Goal: Task Accomplishment & Management: Manage account settings

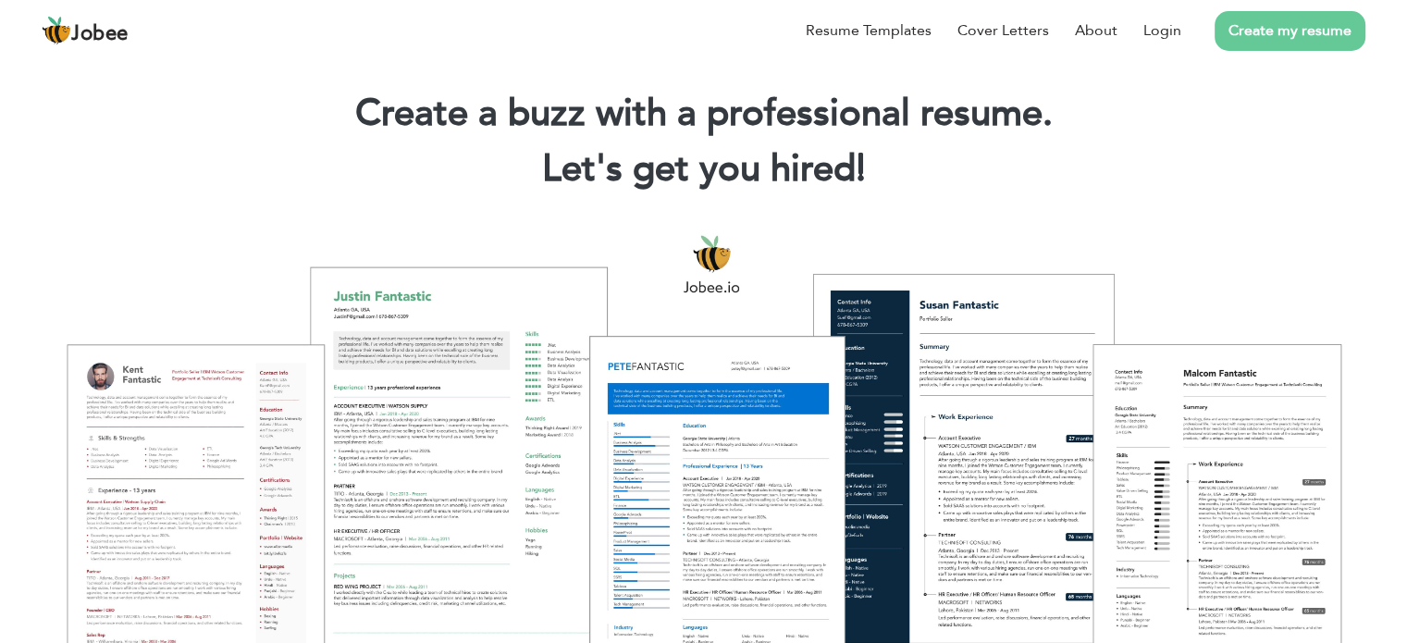
scroll to position [33, 0]
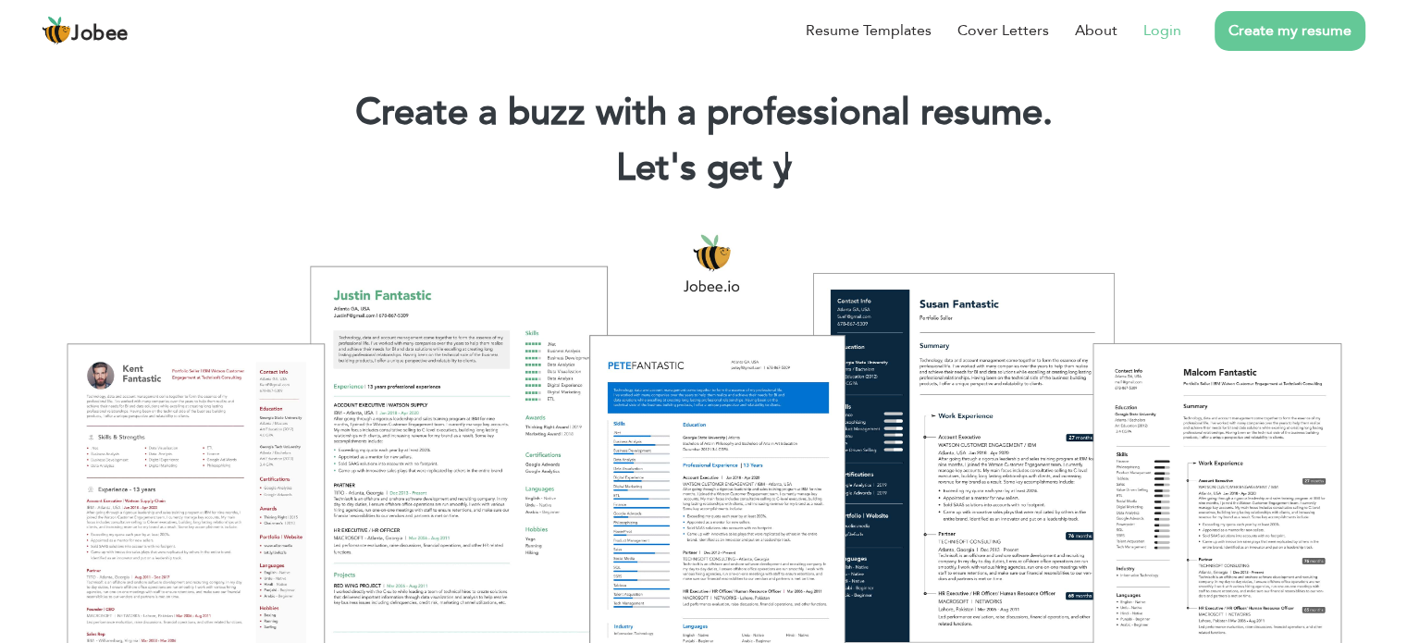
click at [1148, 19] on link "Login" at bounding box center [1162, 30] width 38 height 22
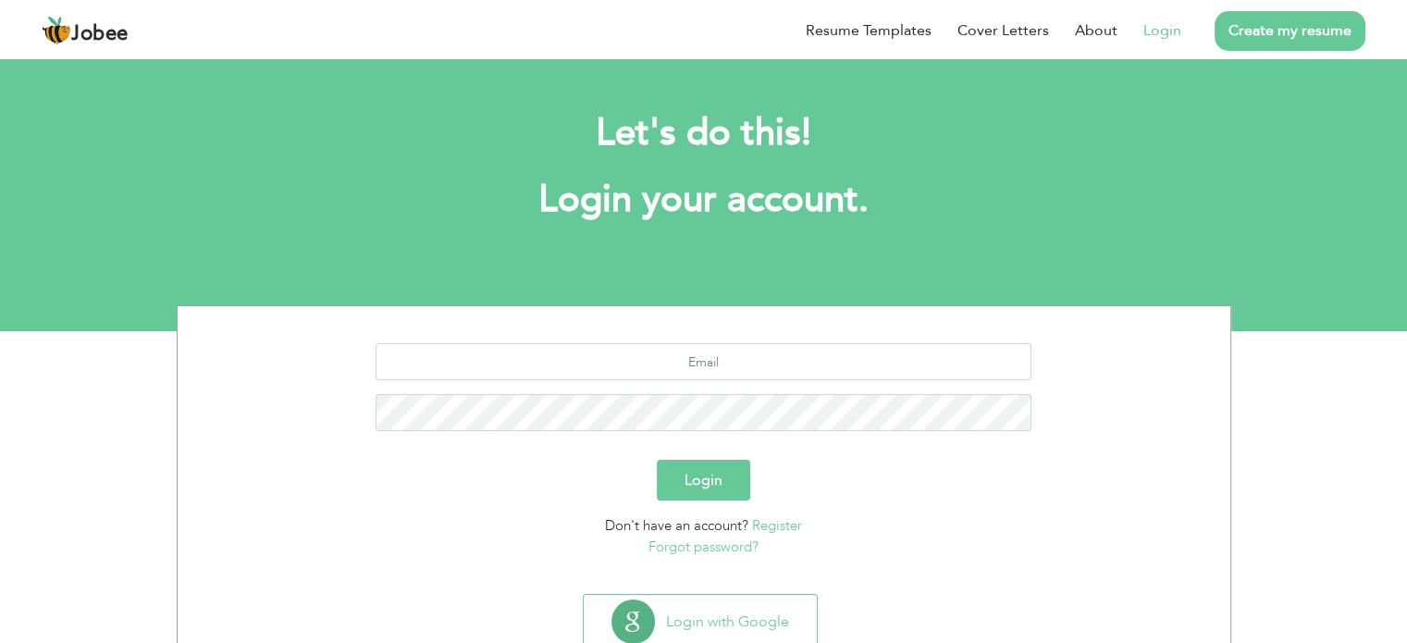
scroll to position [58, 0]
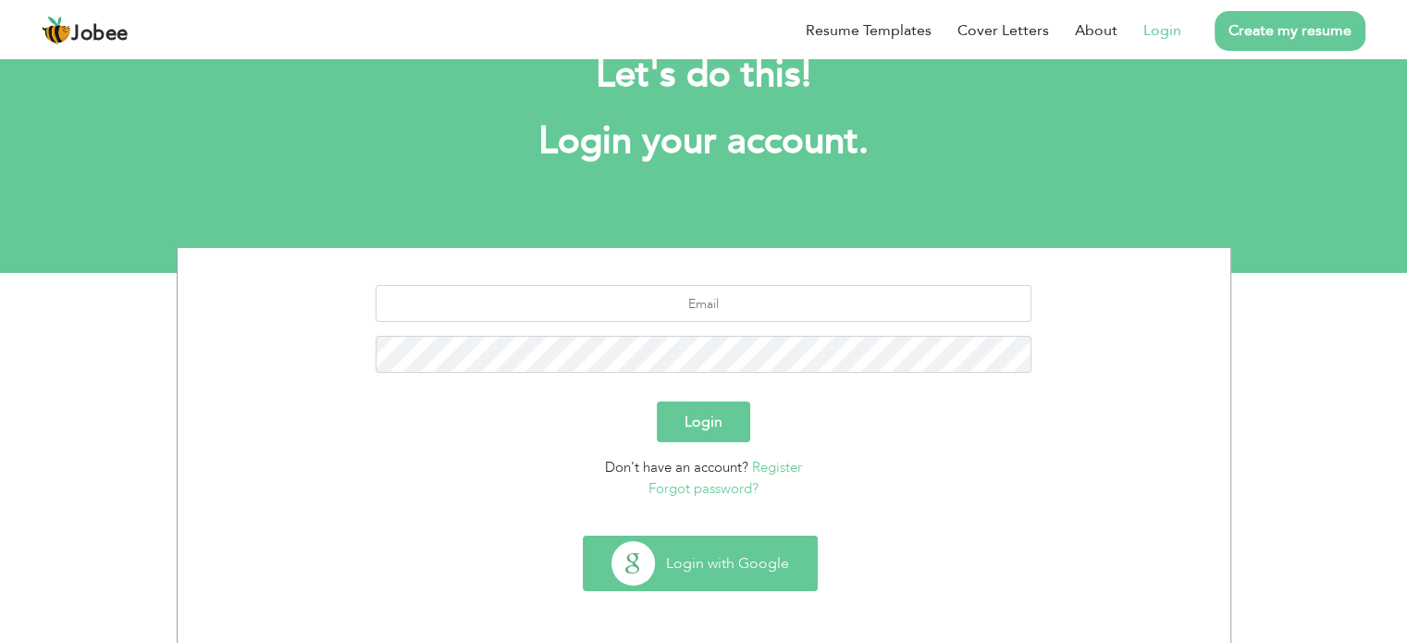
click at [699, 539] on button "Login with Google" at bounding box center [700, 563] width 233 height 54
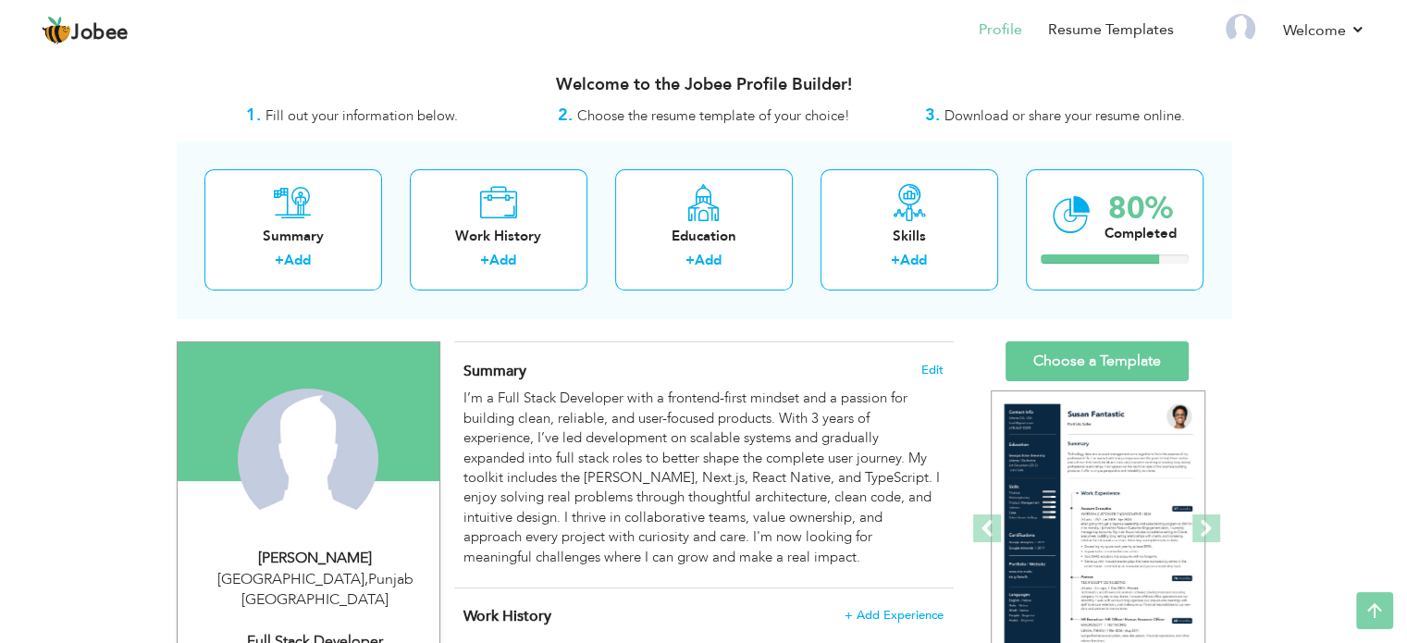
scroll to position [6, 0]
click at [699, 539] on div "I’m a Full Stack Developer with a frontend-first mindset and a passion for buil…" at bounding box center [702, 478] width 479 height 178
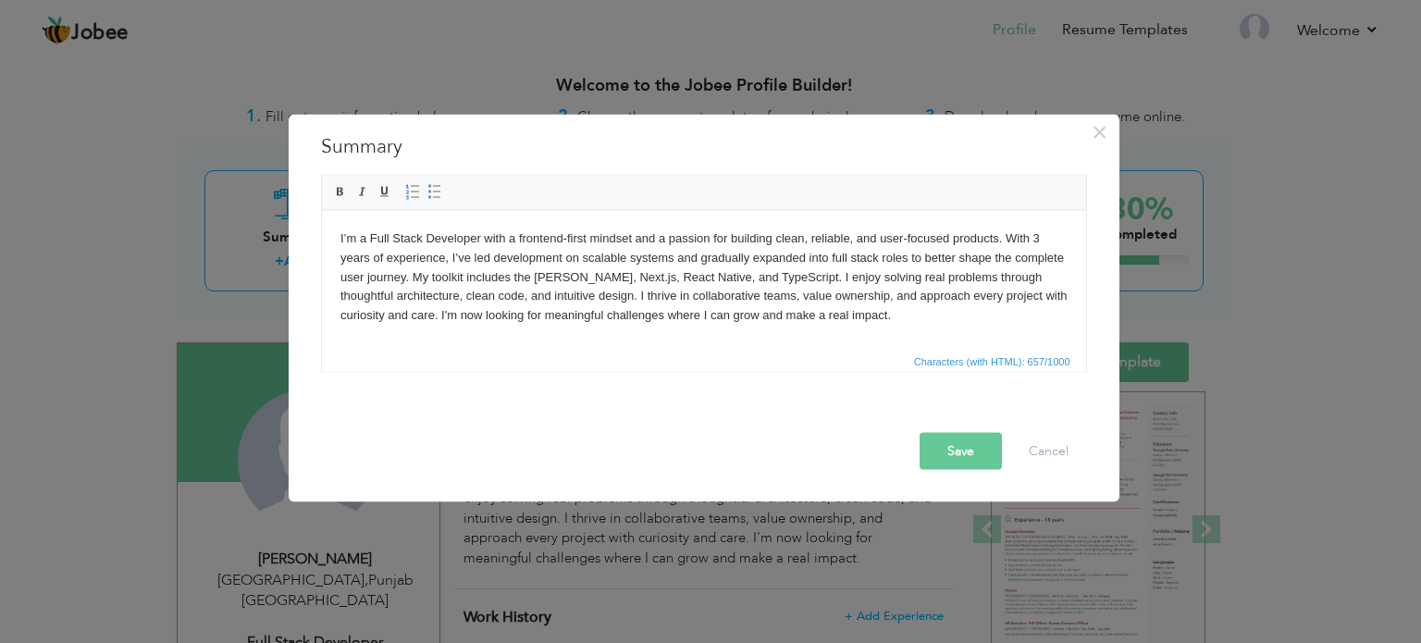
click at [1048, 234] on body "I’m a Full Stack Developer with a frontend-first mindset and a passion for buil…" at bounding box center [702, 276] width 727 height 96
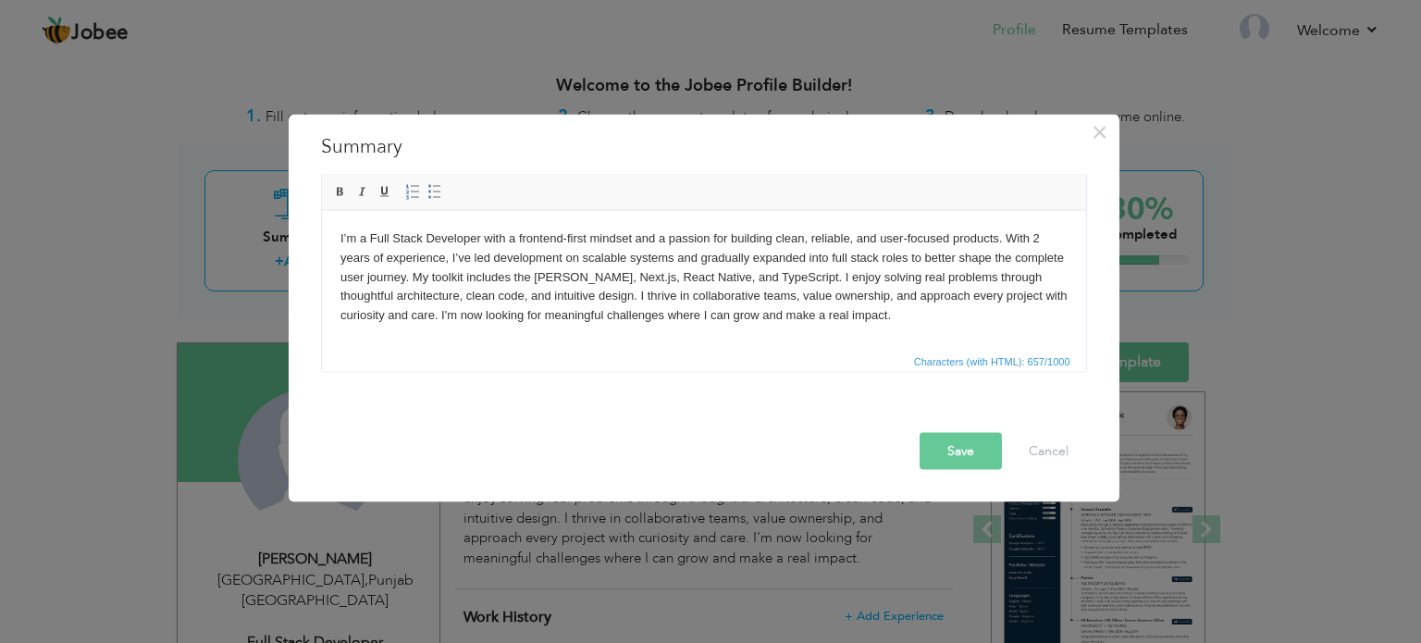
click at [951, 443] on button "Save" at bounding box center [960, 450] width 82 height 37
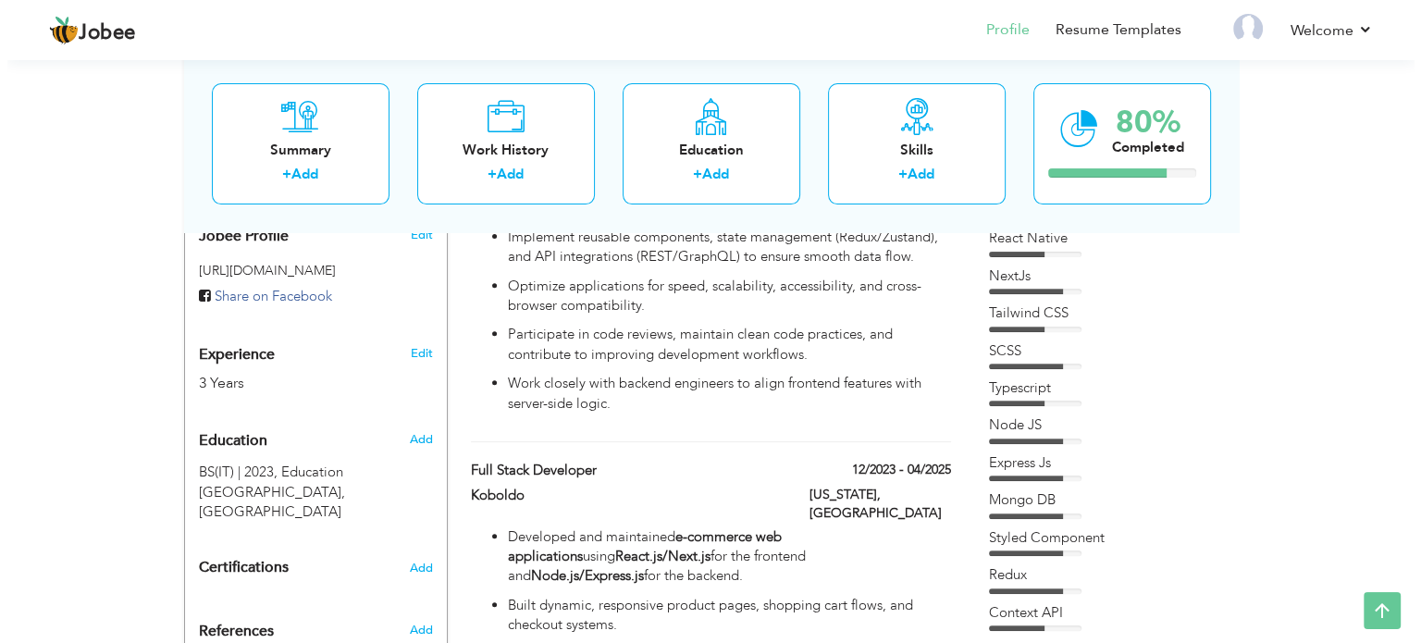
scroll to position [596, 0]
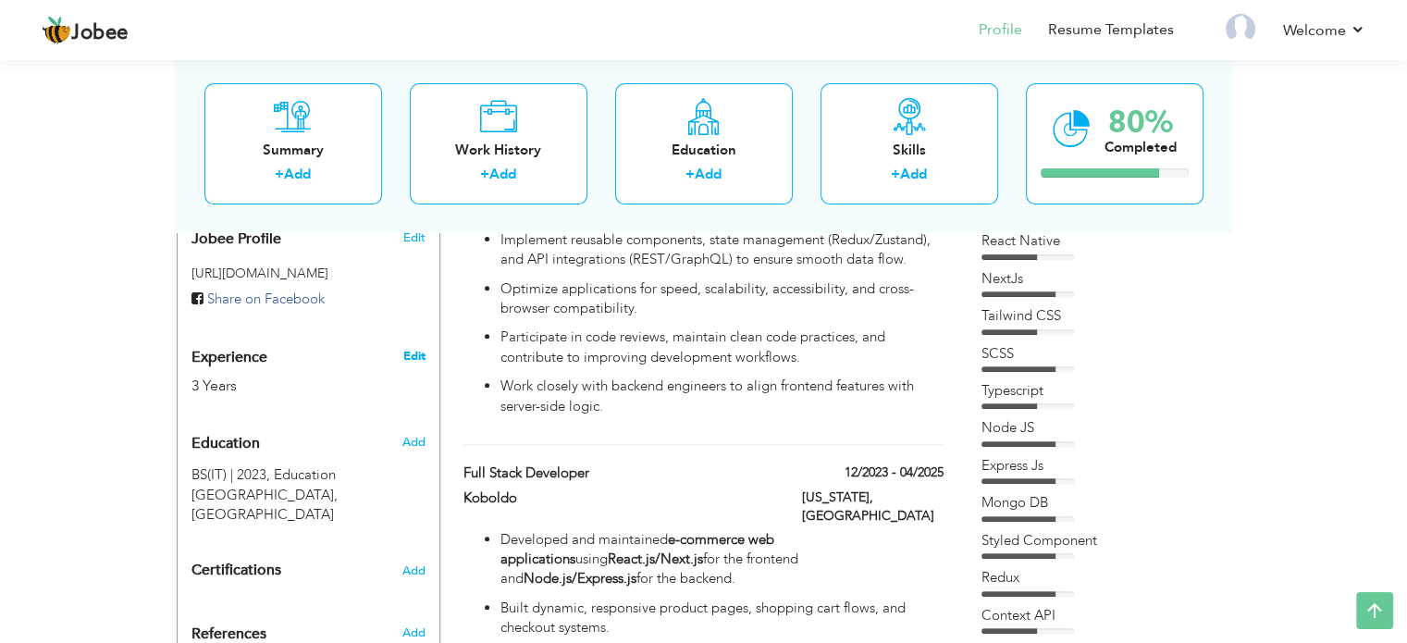
click at [411, 348] on link "Edit" at bounding box center [413, 356] width 22 height 17
type input "Shahzaib"
type input "[PERSON_NAME]"
type input "03054669173"
select select "number:166"
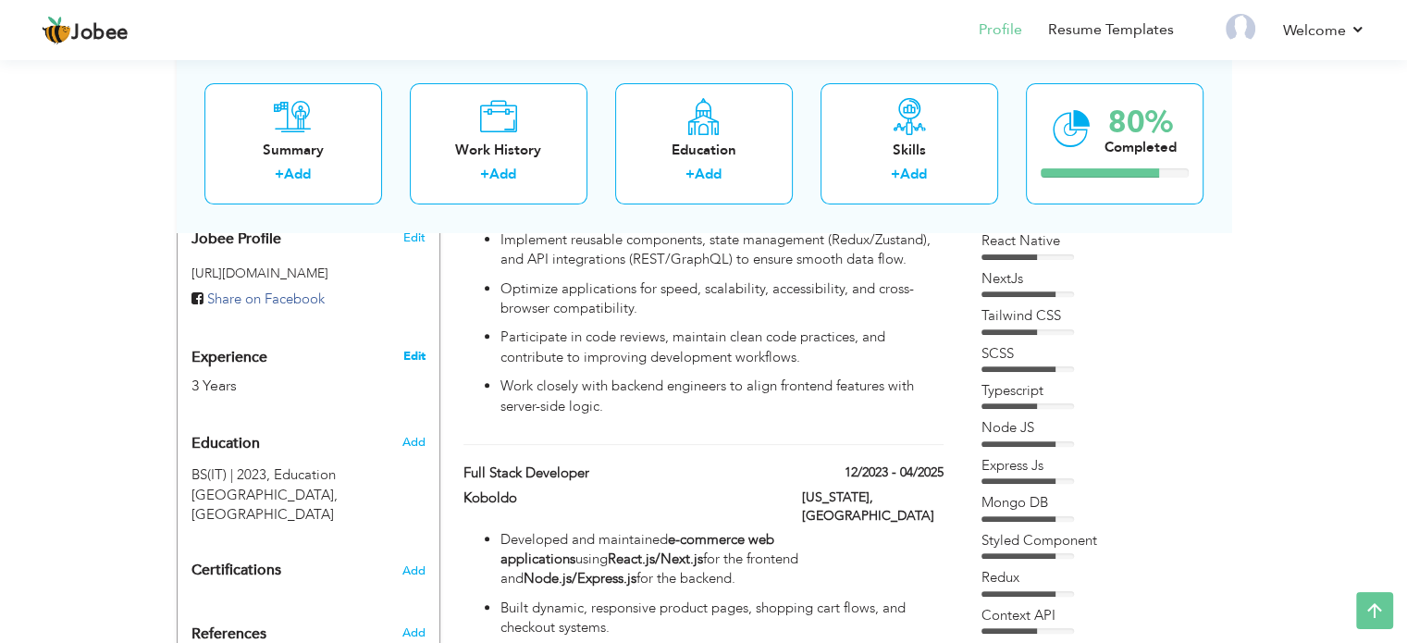
type input "[GEOGRAPHIC_DATA]"
select select "number:5"
type input "Full Stack Developer"
type input "[URL][DOMAIN_NAME][PERSON_NAME]"
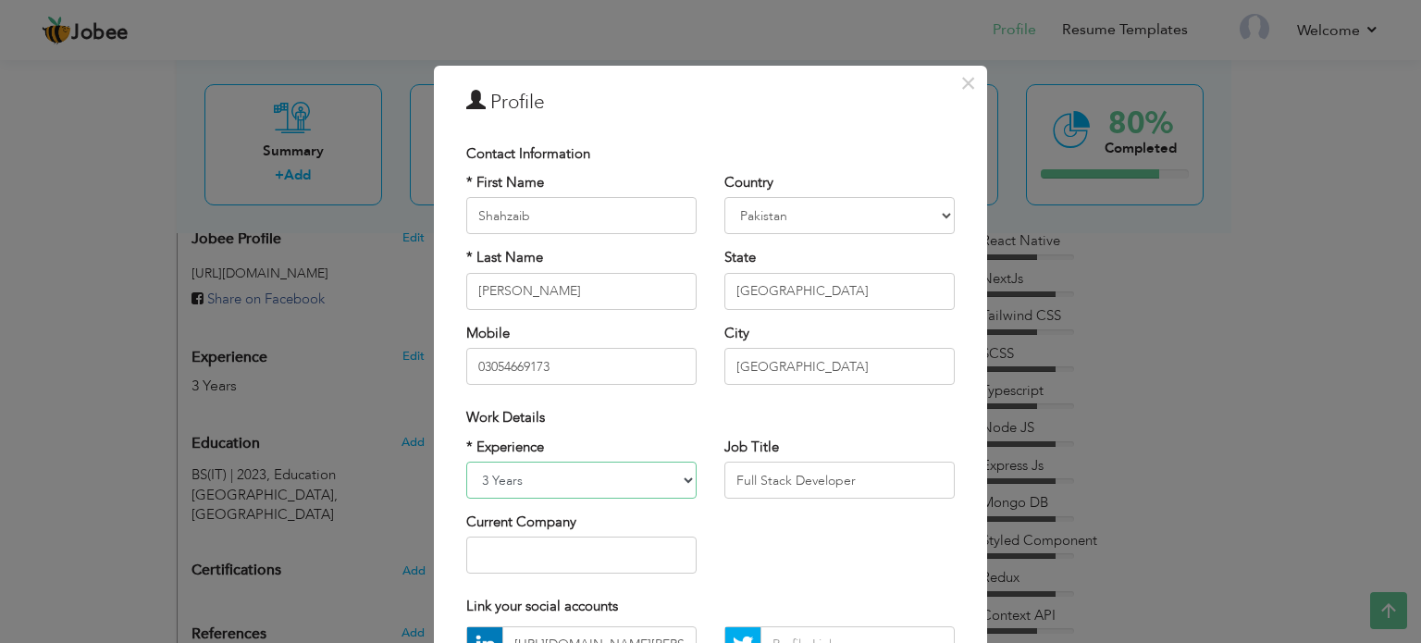
click at [500, 474] on select "Entry Level Less than 1 Year 1 Year 2 Years 3 Years 4 Years 5 Years 6 Years 7 Y…" at bounding box center [581, 479] width 230 height 37
select select "number:4"
click at [466, 461] on select "Entry Level Less than 1 Year 1 Year 2 Years 3 Years 4 Years 5 Years 6 Years 7 Y…" at bounding box center [581, 479] width 230 height 37
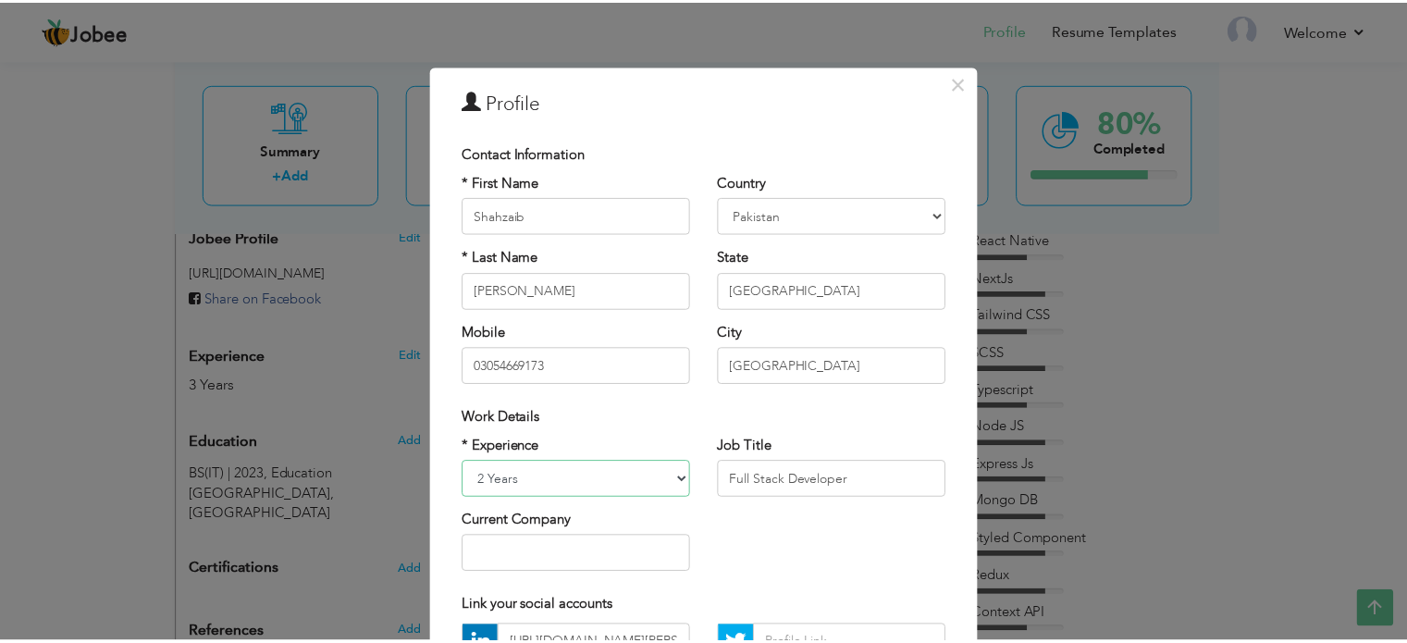
scroll to position [196, 0]
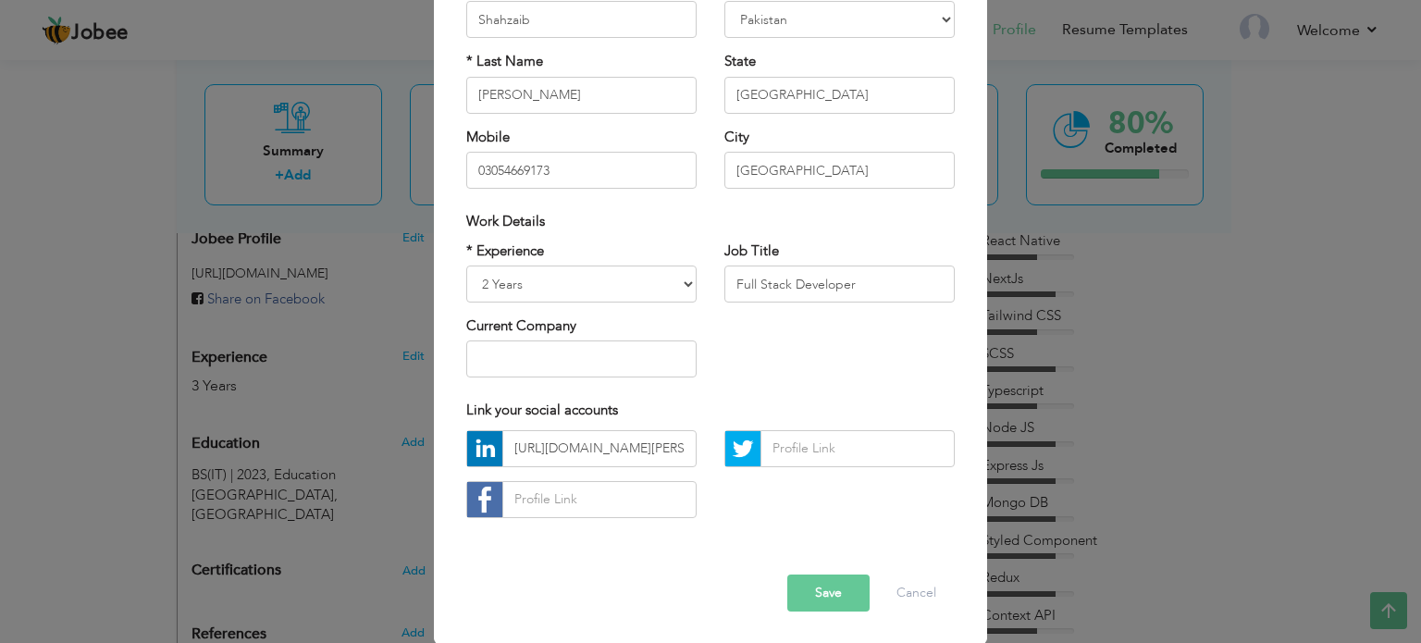
click at [821, 594] on button "Save" at bounding box center [828, 592] width 82 height 37
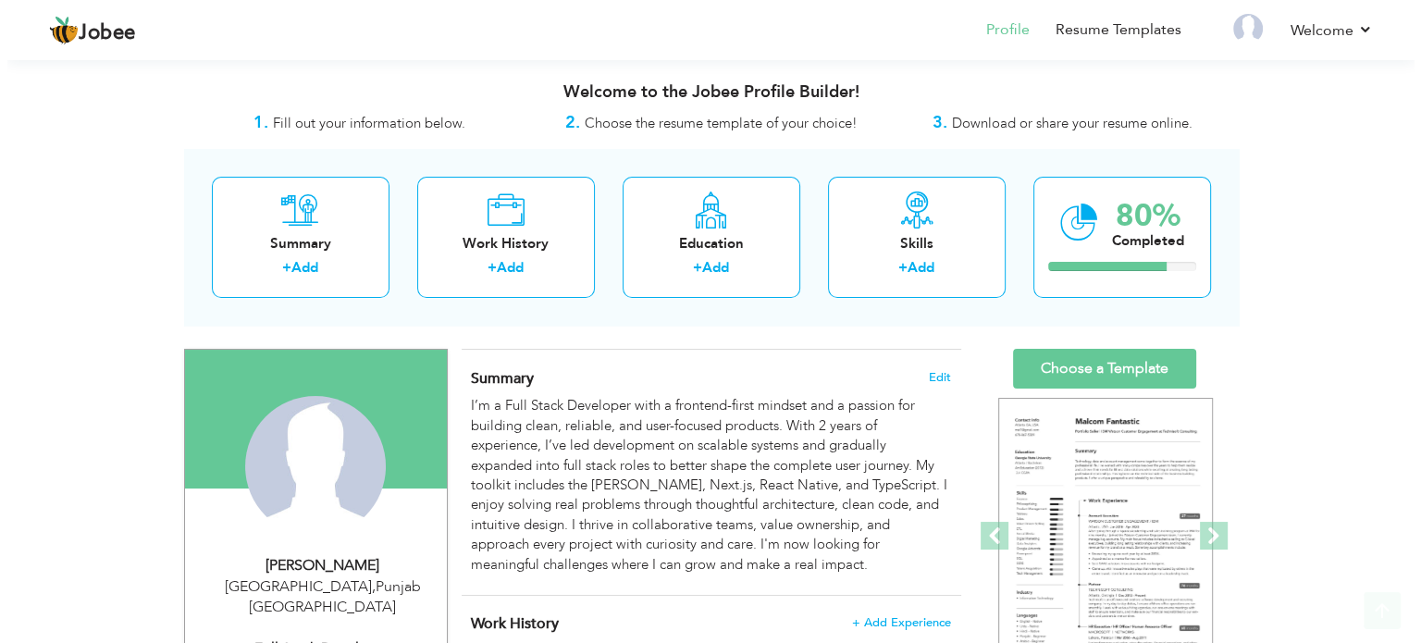
scroll to position [512, 0]
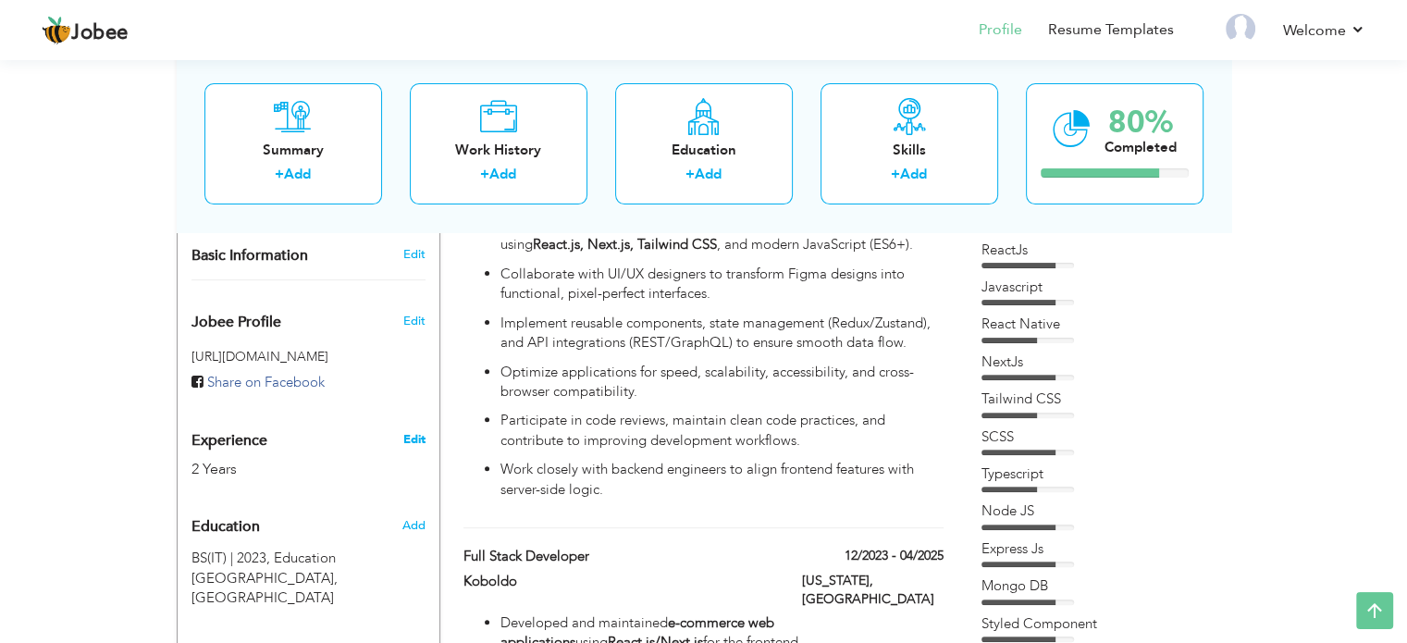
click at [422, 431] on link "Edit" at bounding box center [413, 439] width 22 height 17
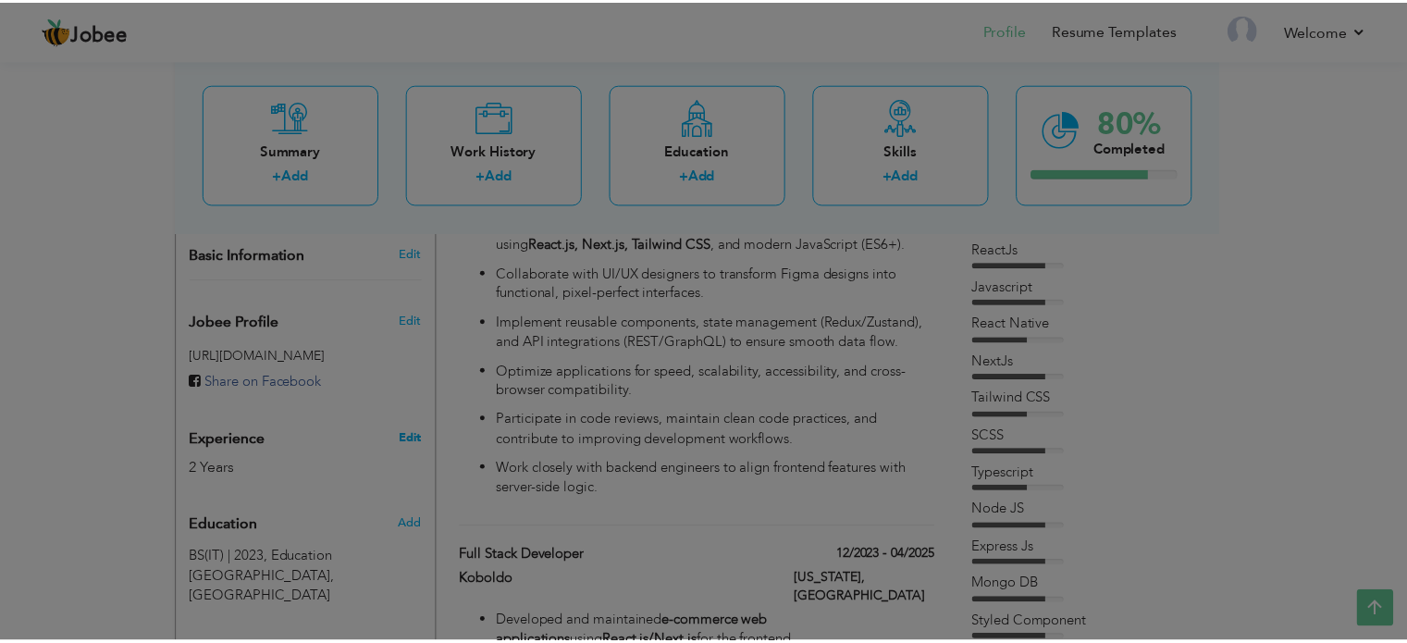
scroll to position [0, 0]
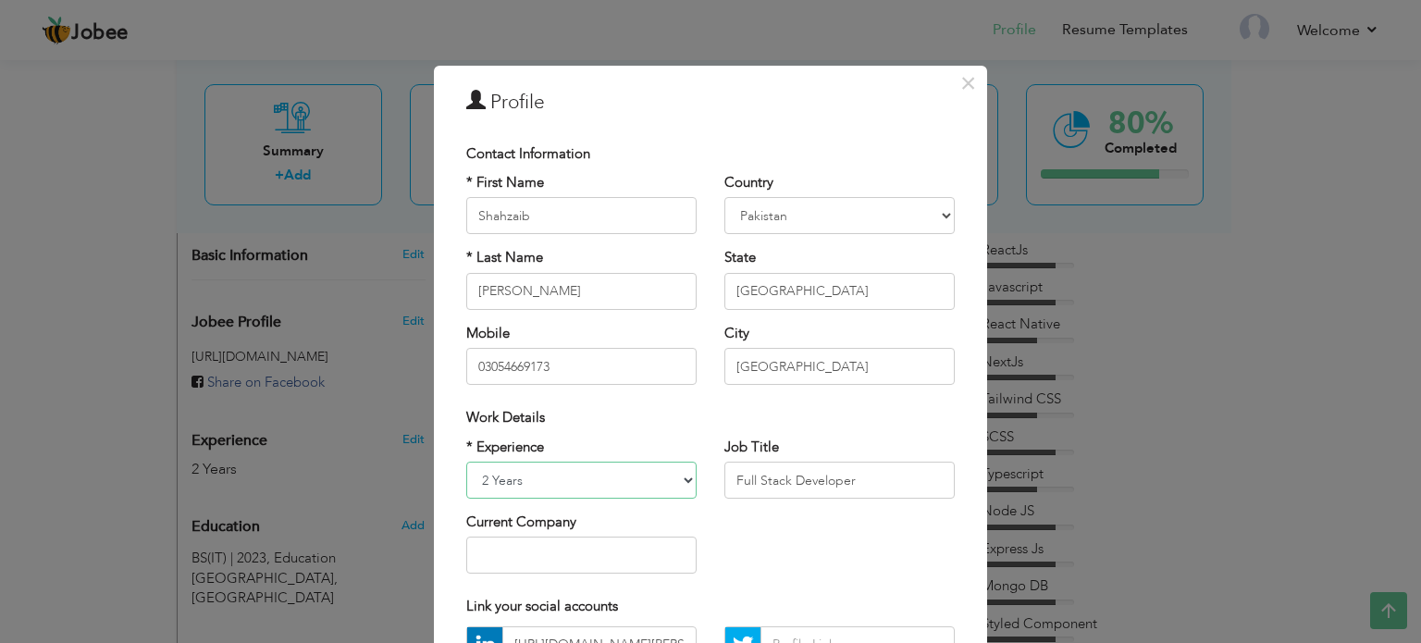
click at [569, 494] on select "Entry Level Less than 1 Year 1 Year 2 Years 3 Years 4 Years 5 Years 6 Years 7 Y…" at bounding box center [581, 479] width 230 height 37
click at [56, 357] on div "× Profile Contact Information * First Name Shahzaib * Last Name [PERSON_NAME]" at bounding box center [710, 321] width 1421 height 643
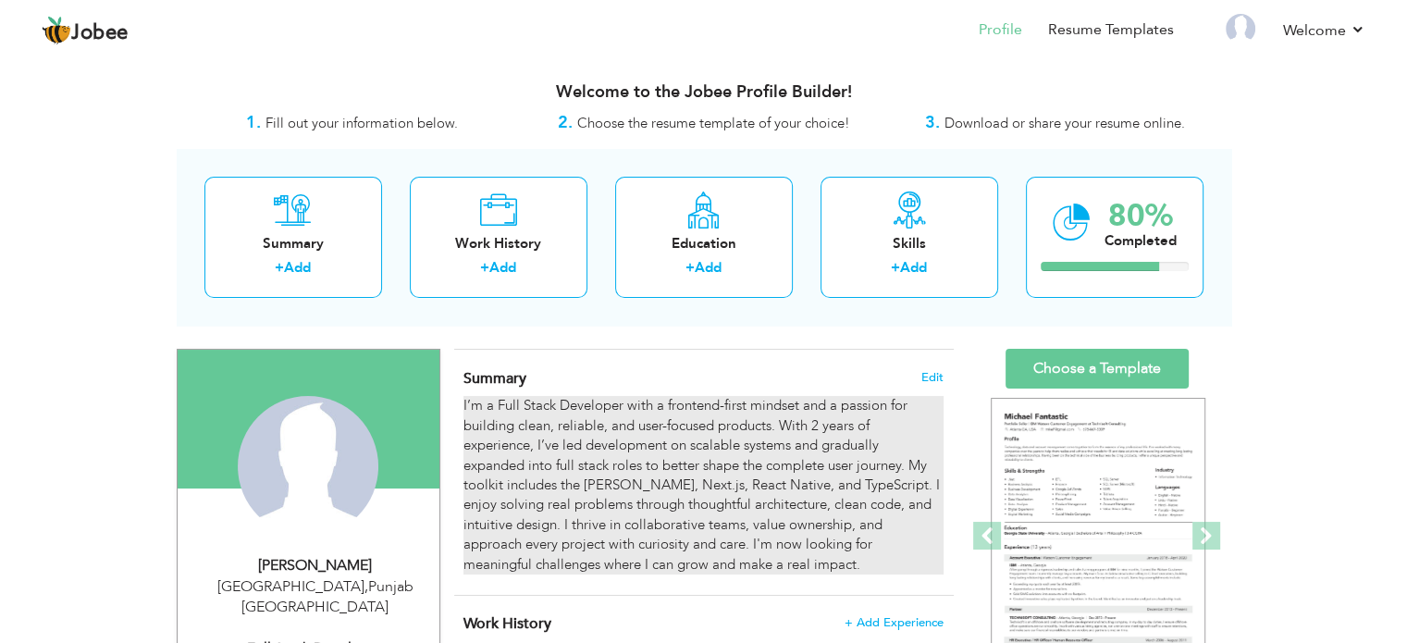
click at [721, 440] on div "I’m a Full Stack Developer with a frontend-first mindset and a passion for buil…" at bounding box center [702, 485] width 479 height 178
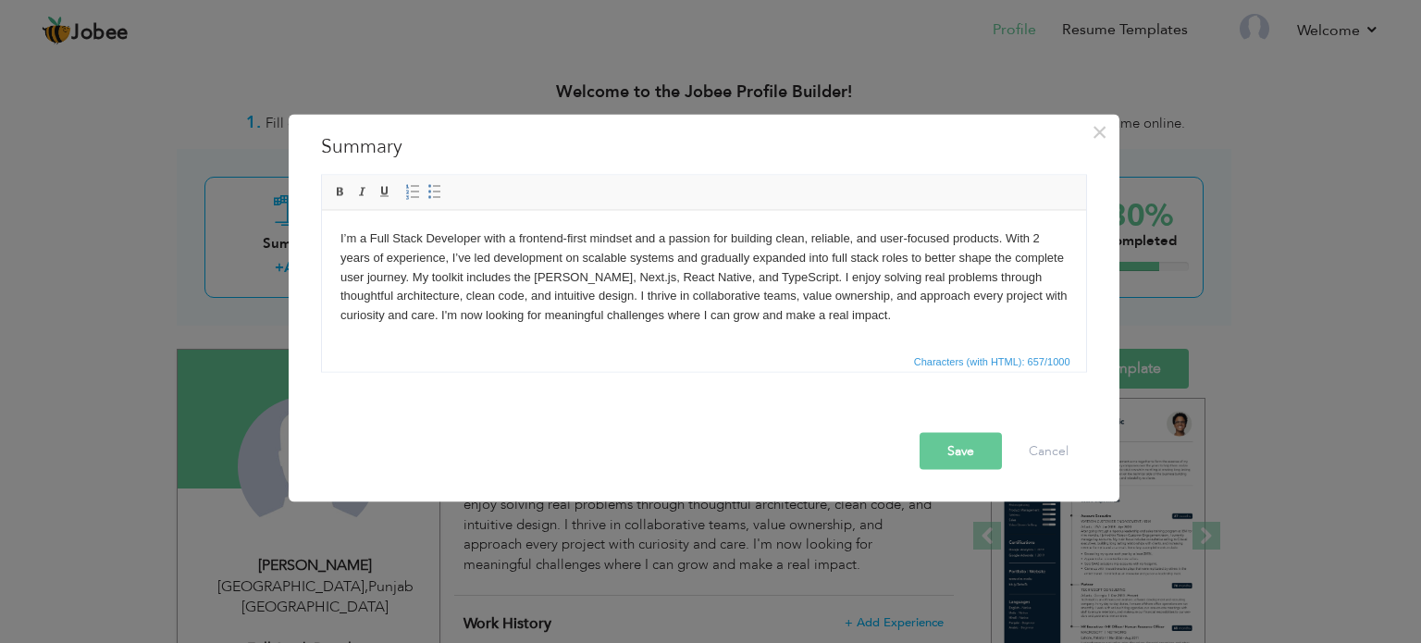
click at [1046, 232] on body "I’m a Full Stack Developer with a frontend-first mindset and a passion for buil…" at bounding box center [702, 276] width 727 height 96
click at [986, 464] on button "Save" at bounding box center [960, 450] width 82 height 37
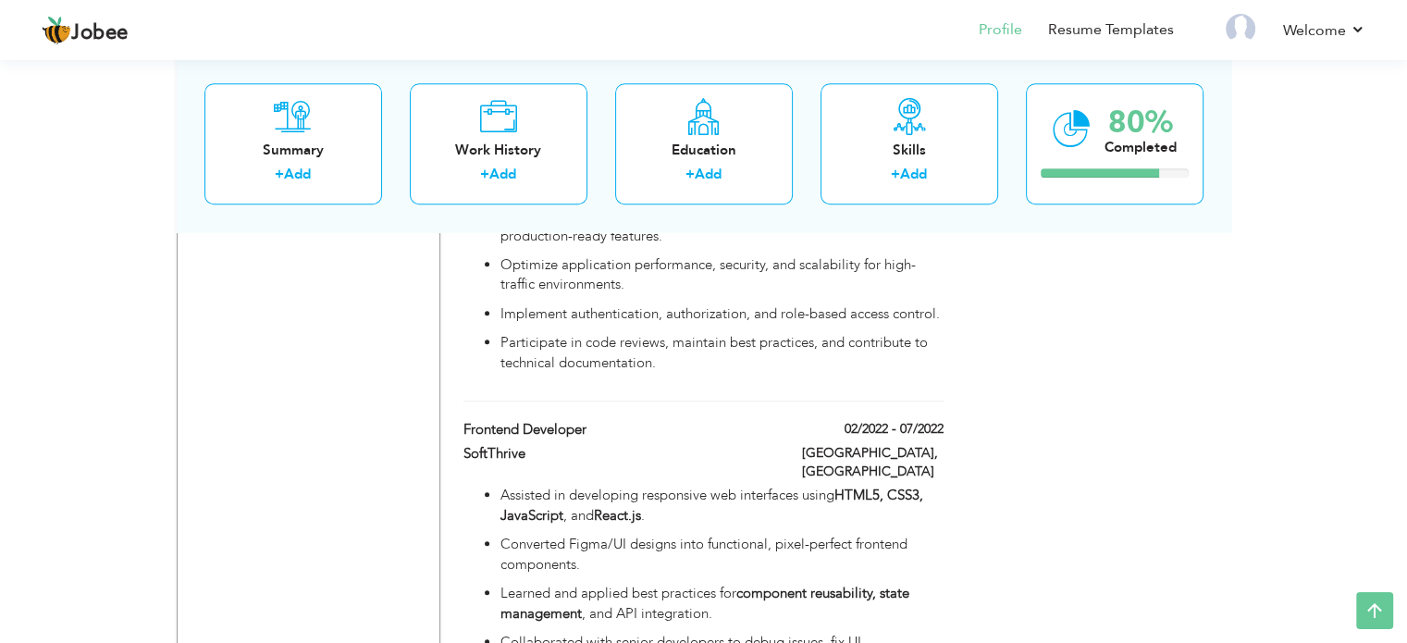
scroll to position [1432, 0]
click at [694, 487] on ul "Assisted in developing responsive web interfaces using HTML5, CSS3, JavaScript …" at bounding box center [702, 619] width 479 height 264
type input "Frontend Developer"
type input "SoftThrive"
type input "02/2022"
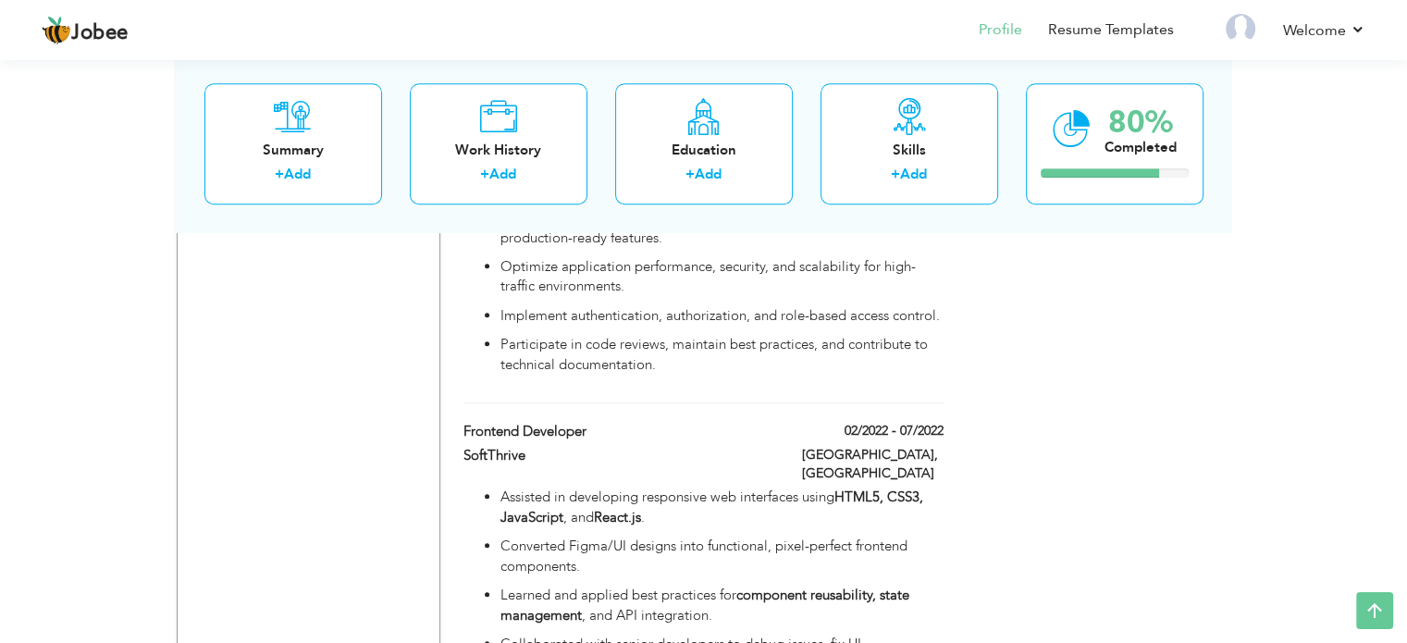
type input "07/2022"
type input "[GEOGRAPHIC_DATA]"
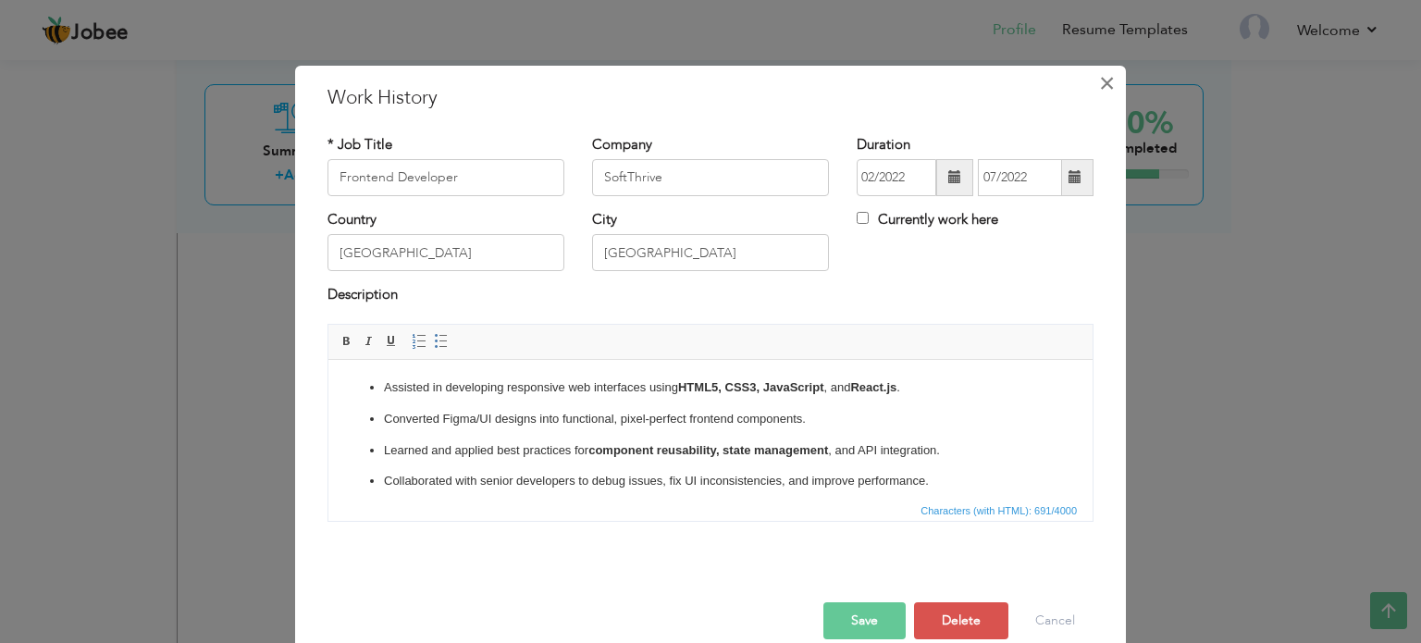
click at [1099, 88] on span "×" at bounding box center [1107, 83] width 16 height 33
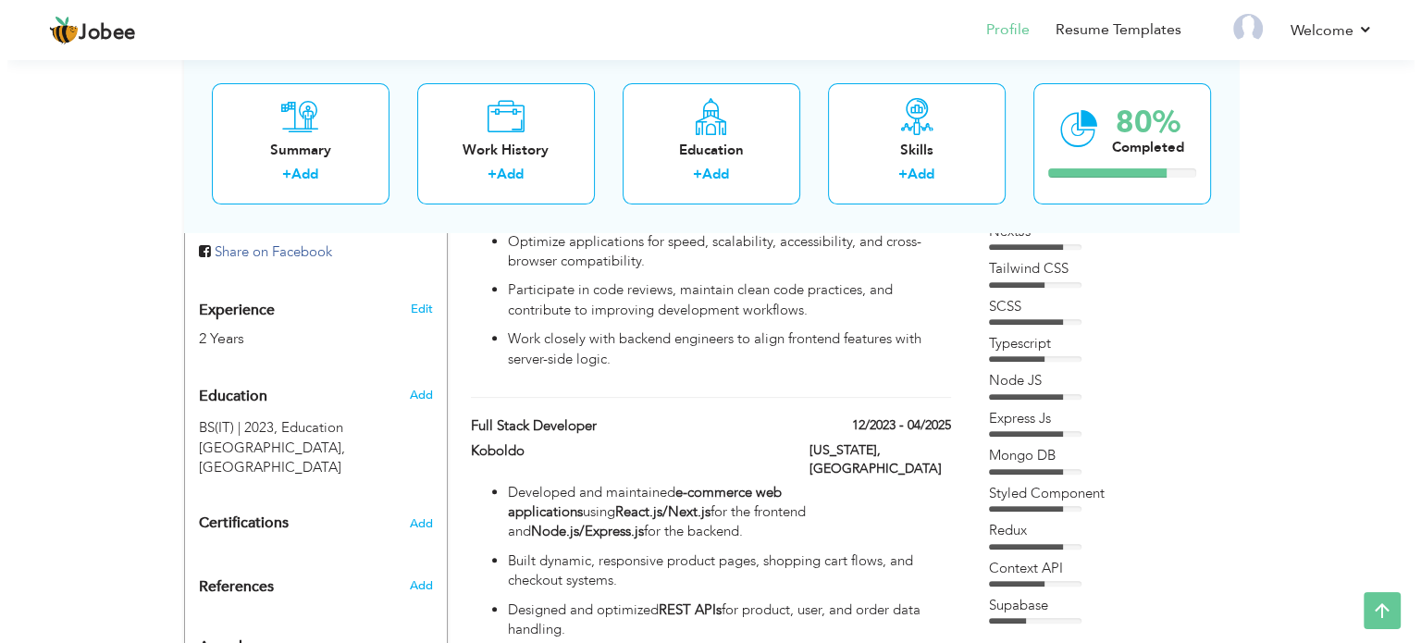
scroll to position [628, 0]
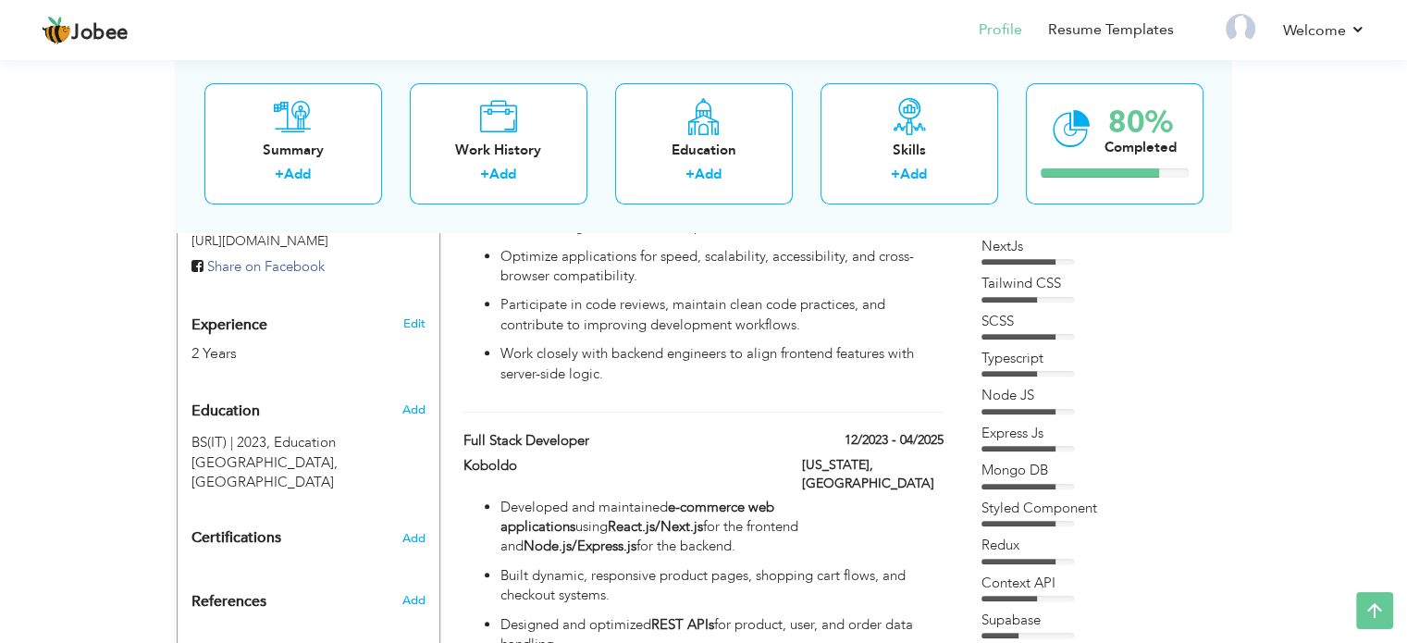
click at [930, 512] on p "Developed and maintained e-commerce web applications using React.js/Next.js for…" at bounding box center [721, 527] width 442 height 59
type input "Full Stack Developer"
type input "Koboldo"
type input "12/2023"
type input "04/2025"
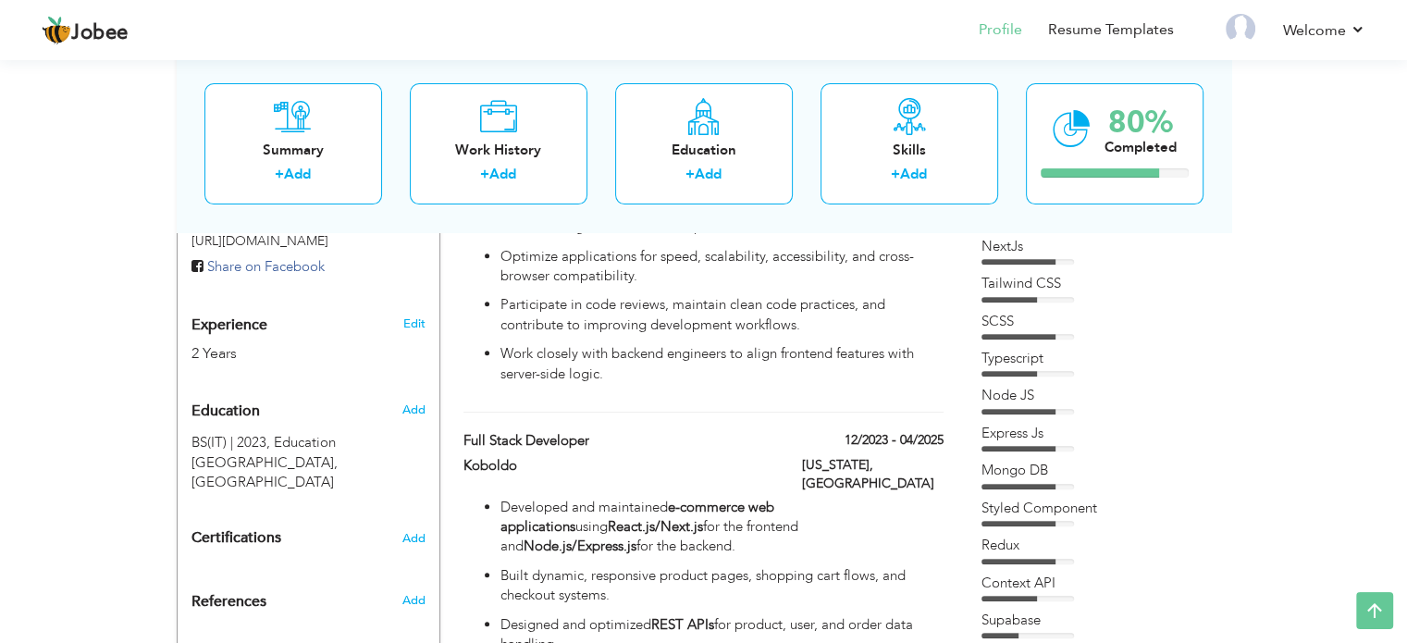
type input "[GEOGRAPHIC_DATA]"
type input "[US_STATE]"
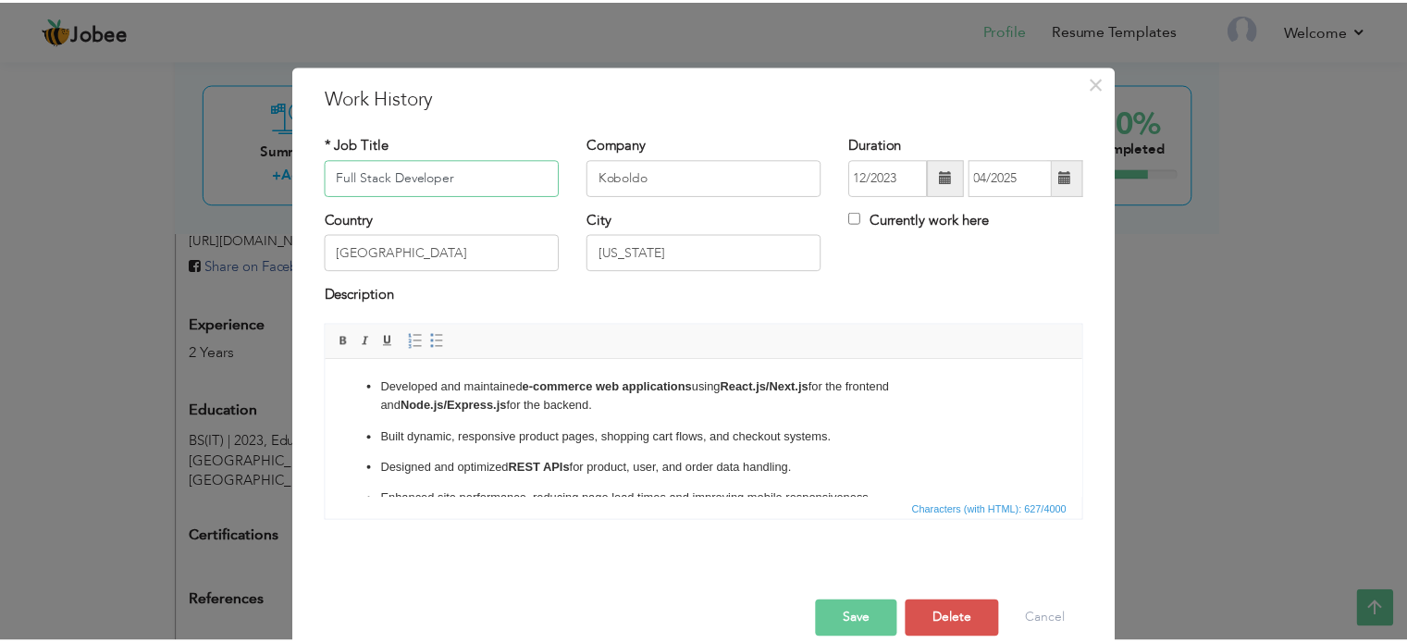
scroll to position [27, 0]
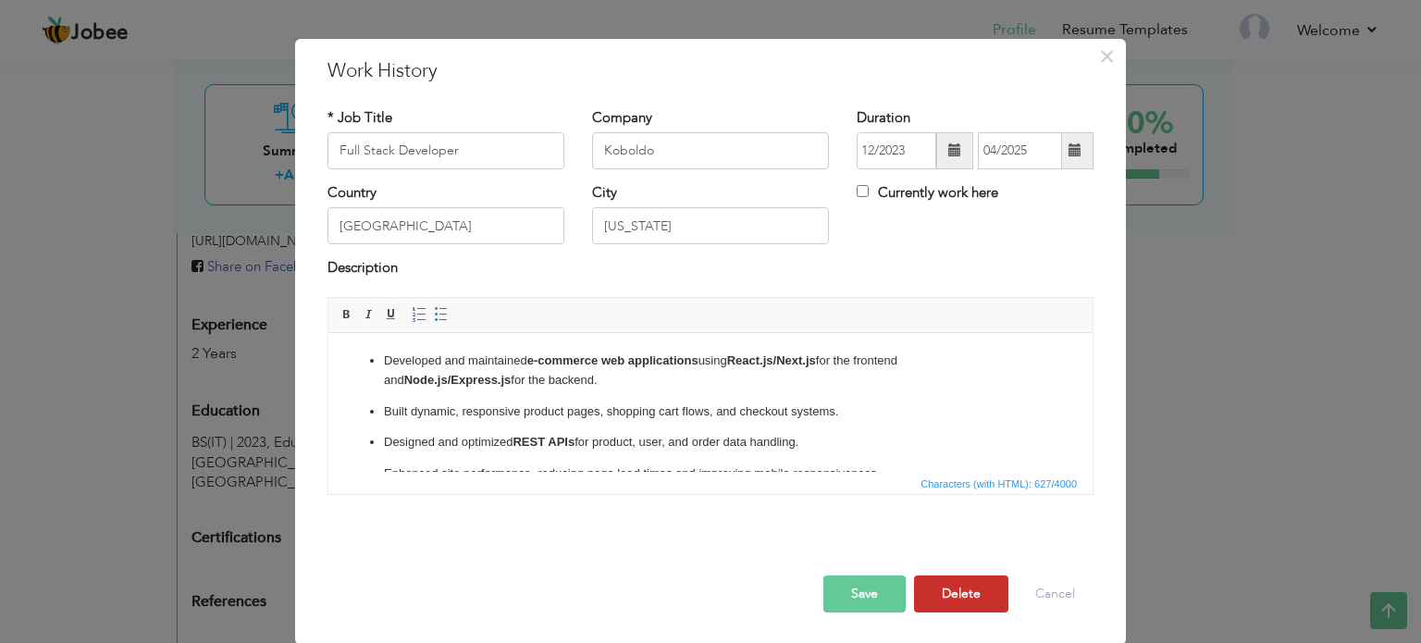
click at [933, 597] on button "Delete" at bounding box center [961, 593] width 94 height 37
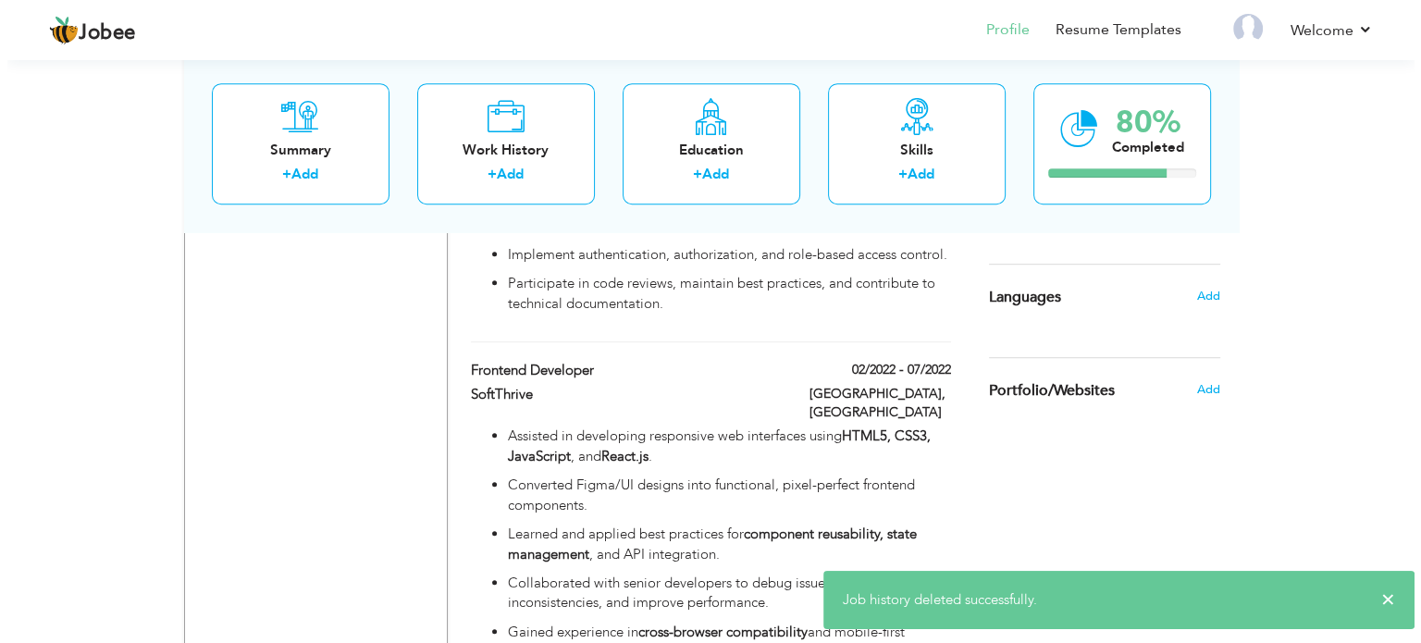
scroll to position [1124, 0]
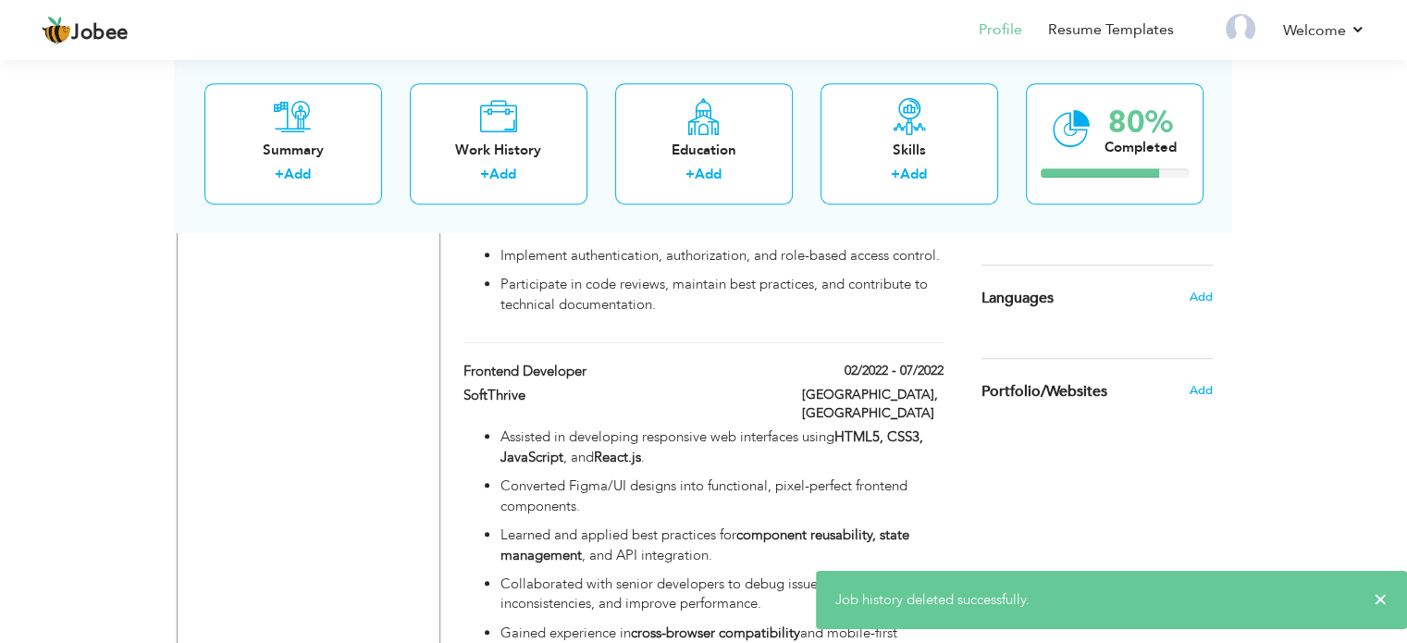
click at [666, 427] on p "Assisted in developing responsive web interfaces using HTML5, CSS3, JavaScript …" at bounding box center [721, 447] width 442 height 40
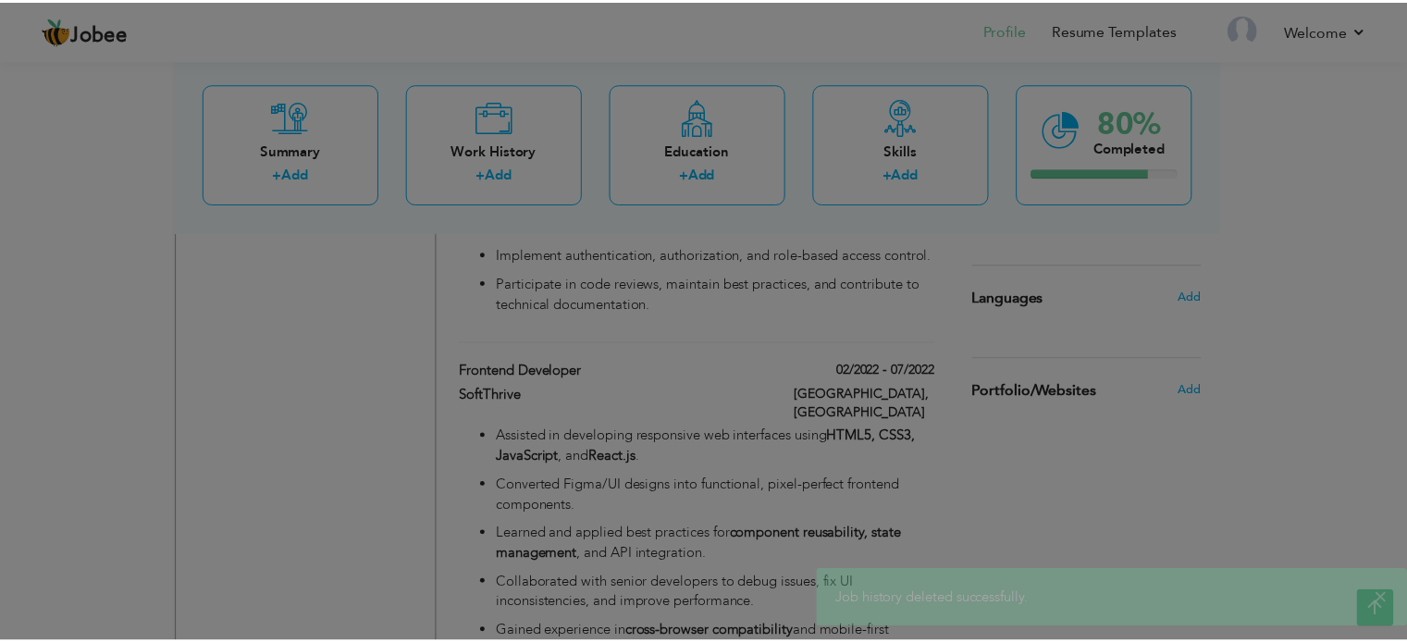
scroll to position [0, 0]
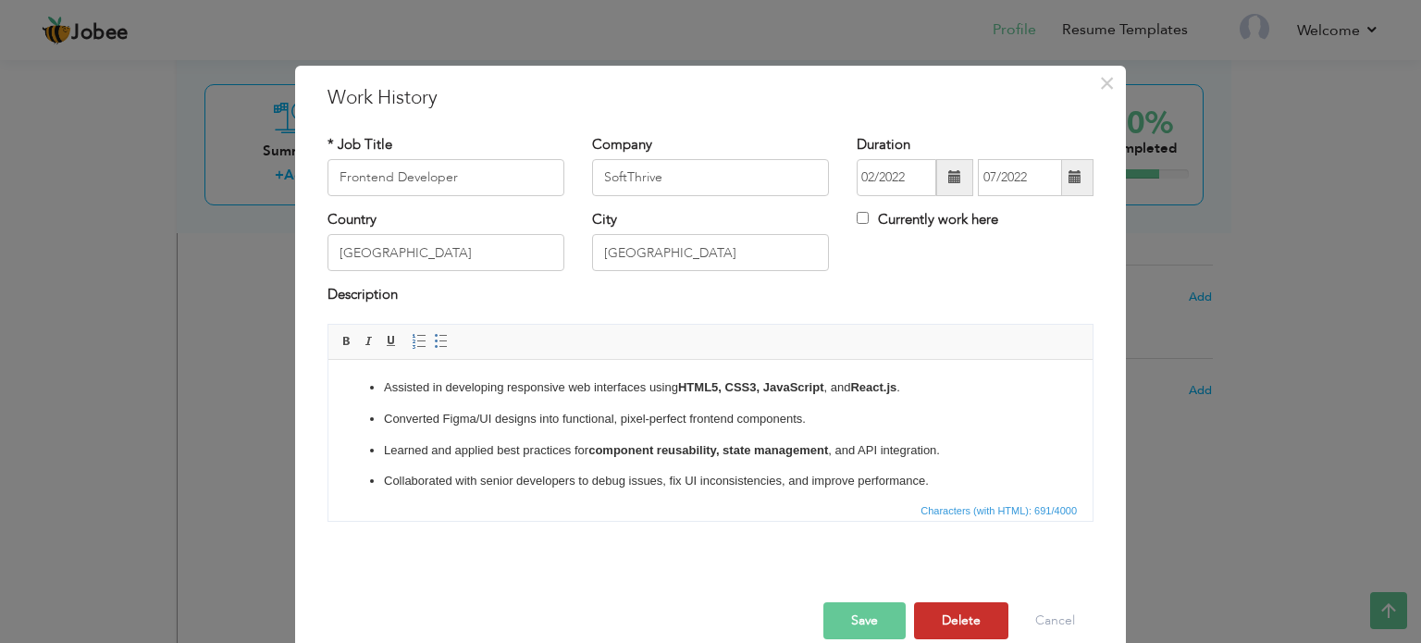
click at [955, 626] on button "Delete" at bounding box center [961, 620] width 94 height 37
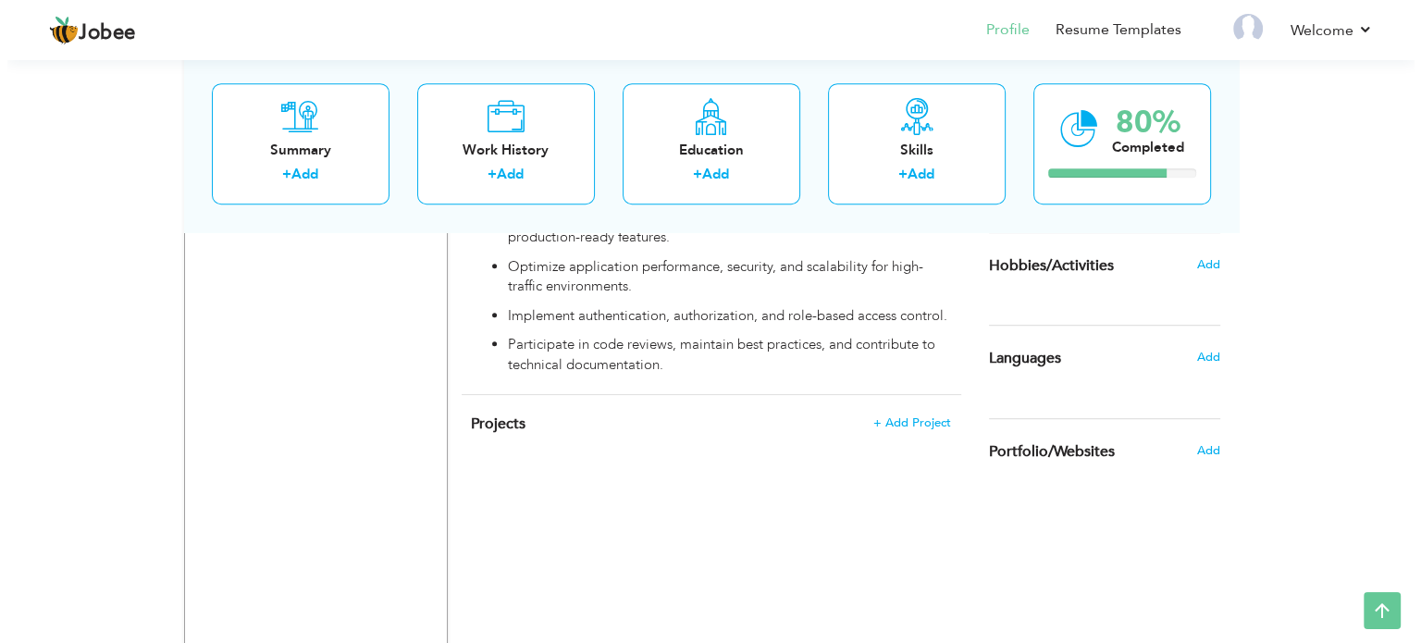
scroll to position [1054, 0]
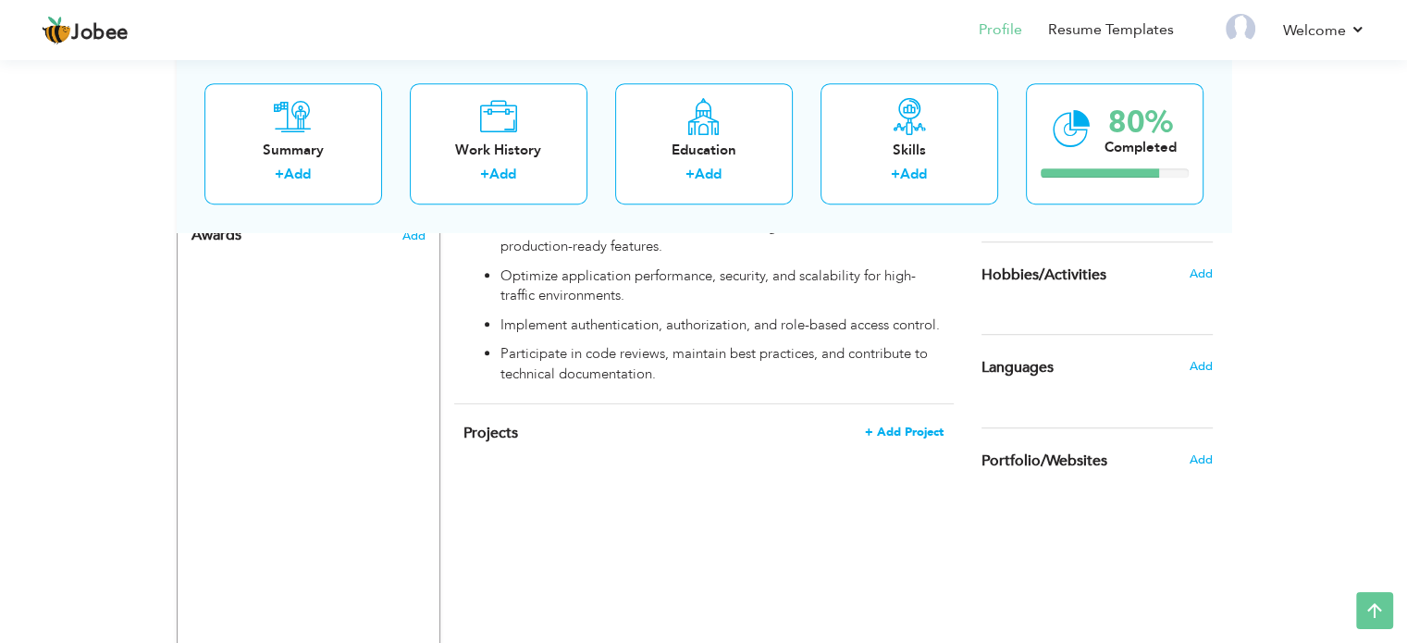
click at [913, 425] on span "+ Add Project" at bounding box center [904, 431] width 79 height 13
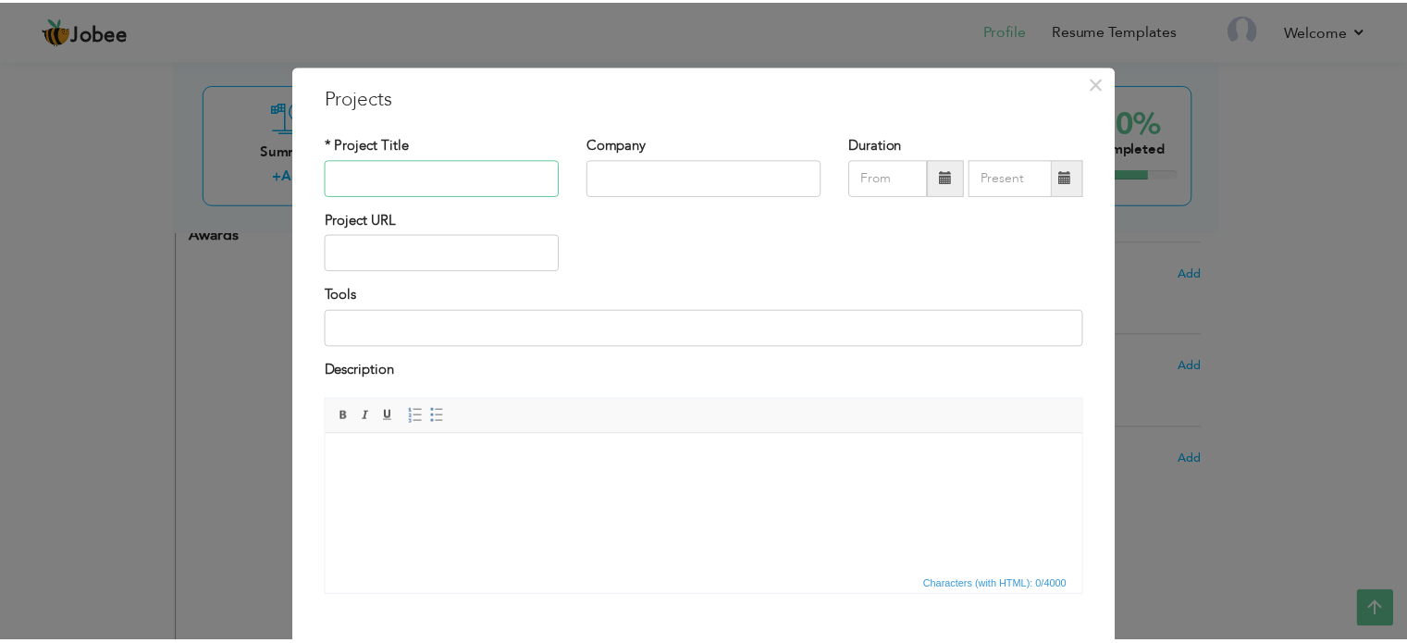
scroll to position [103, 0]
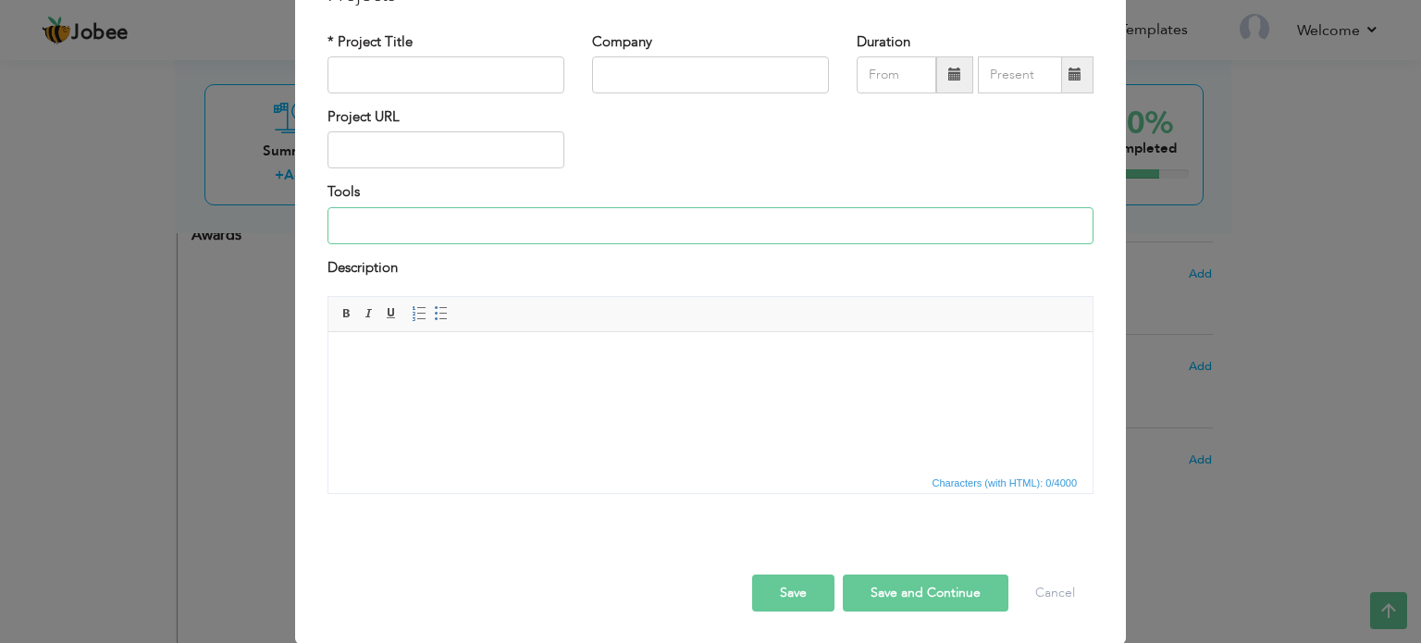
click at [612, 233] on input at bounding box center [710, 225] width 766 height 37
click at [1028, 601] on button "Cancel" at bounding box center [1054, 592] width 77 height 37
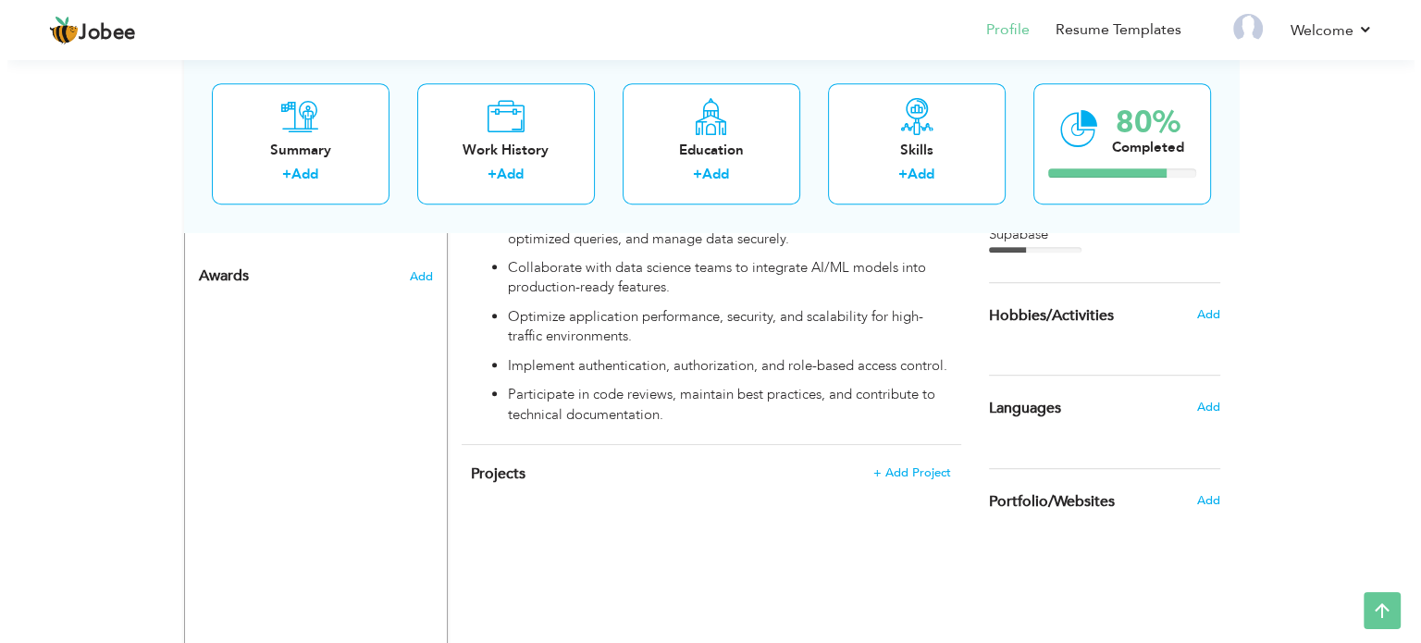
scroll to position [1016, 0]
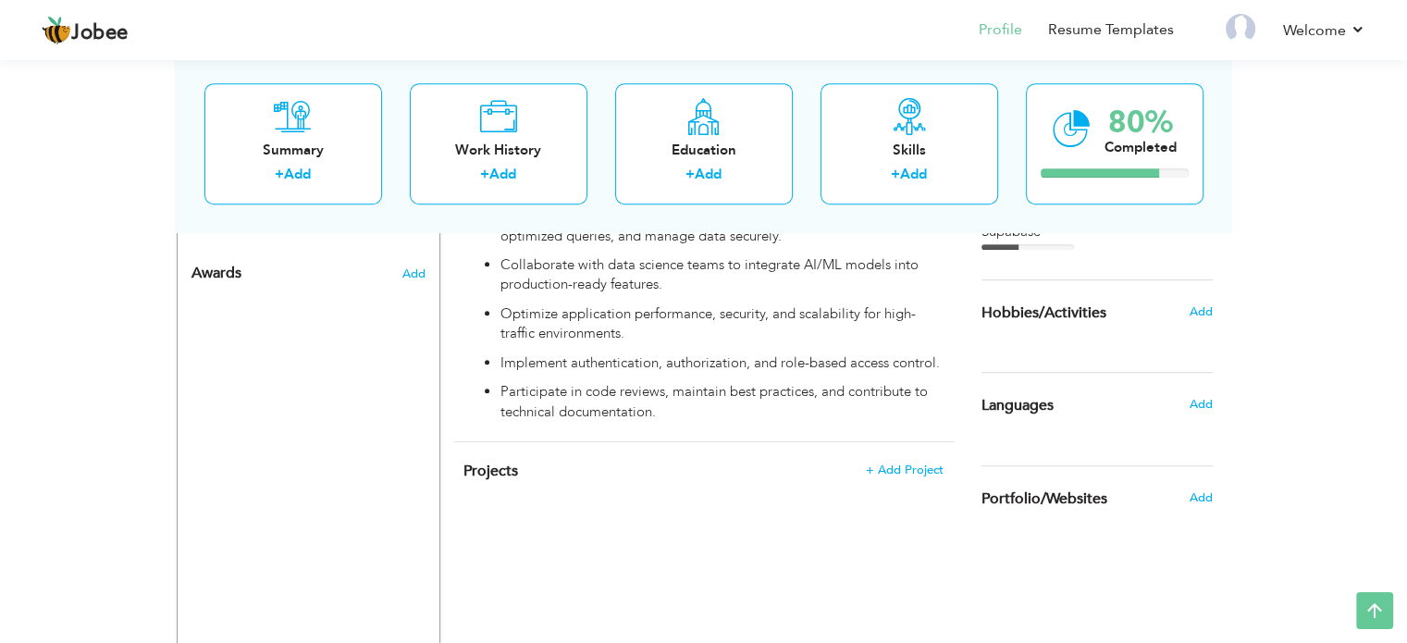
click at [910, 461] on h4 "Projects + Add Project" at bounding box center [702, 470] width 479 height 18
click at [910, 463] on span "+ Add Project" at bounding box center [904, 469] width 79 height 13
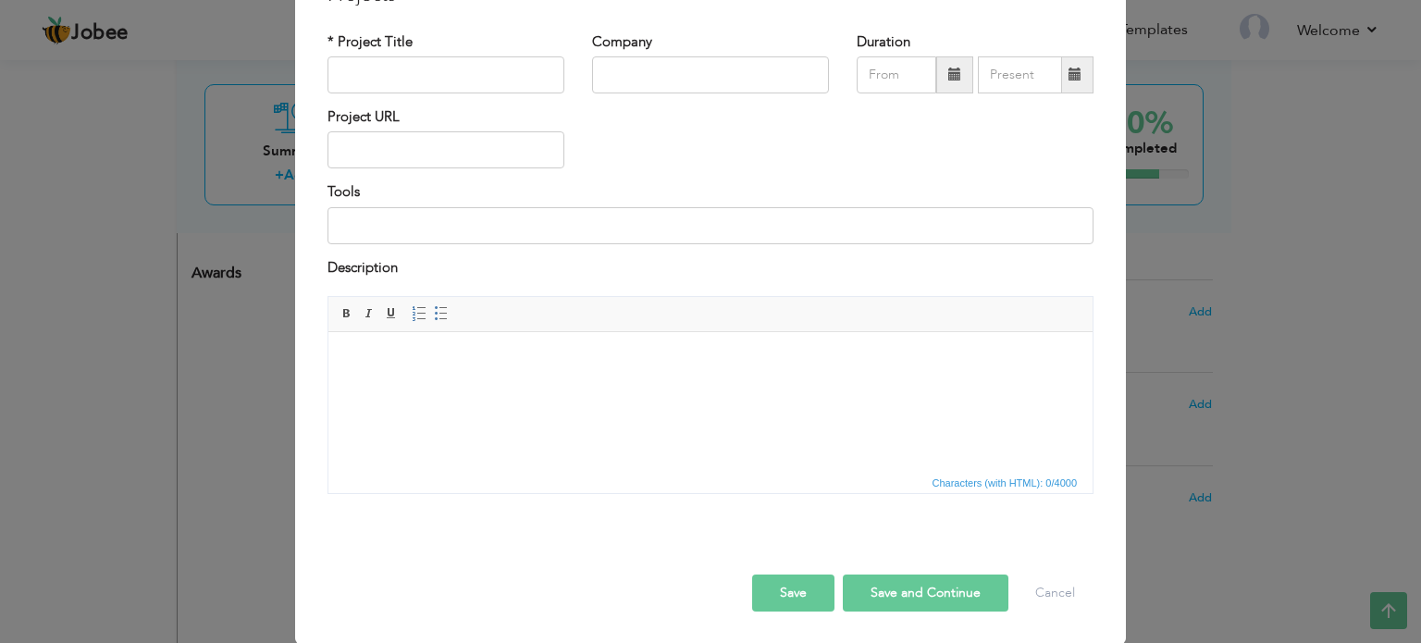
scroll to position [0, 0]
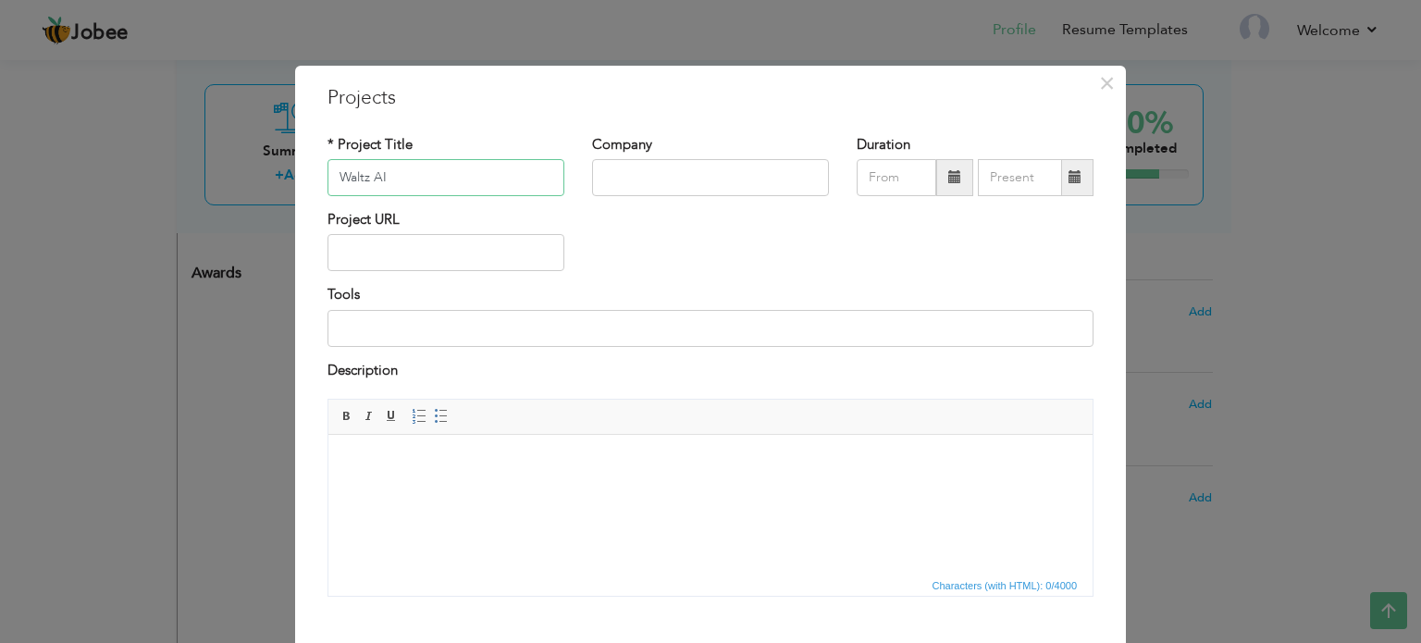
type input "Waltz AI"
click at [654, 191] on input "text" at bounding box center [710, 177] width 237 height 37
type input "OrbiThinx"
click at [578, 208] on div "Company OrbiThinx" at bounding box center [710, 172] width 264 height 75
click at [437, 249] on input "text" at bounding box center [445, 252] width 237 height 37
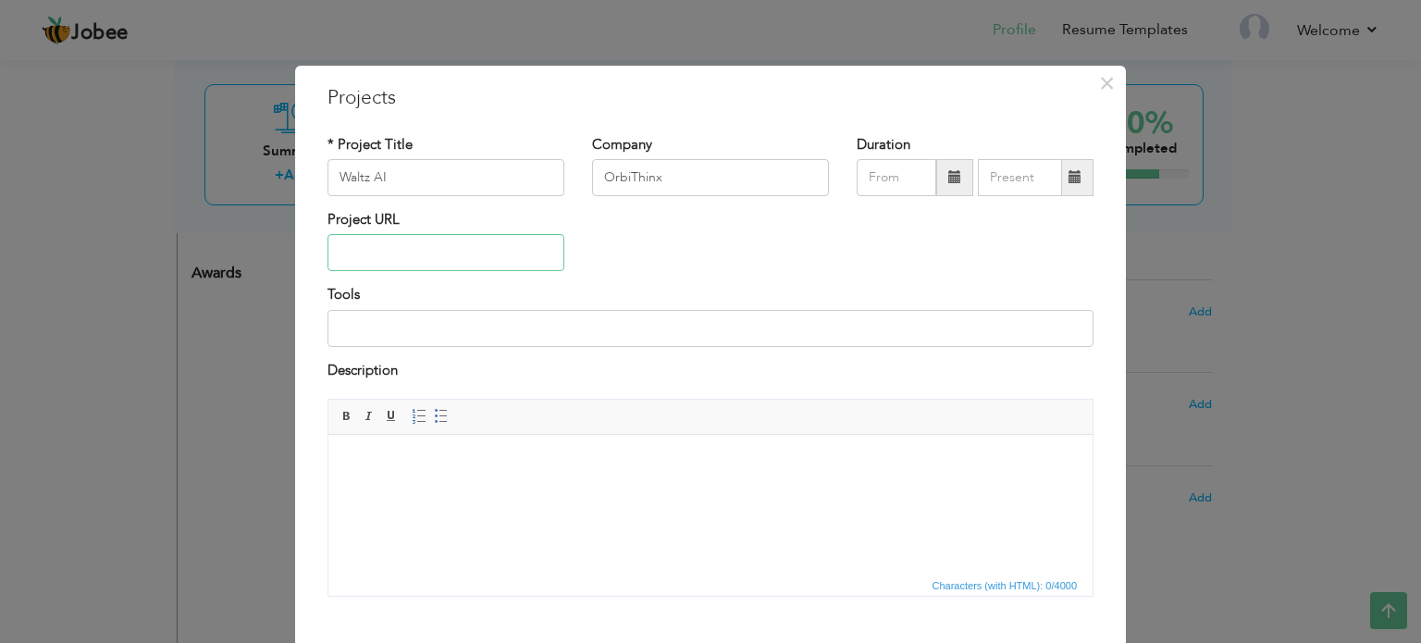
paste input "[URL][DOMAIN_NAME]"
type input "[URL][DOMAIN_NAME]"
click at [441, 333] on input at bounding box center [710, 328] width 766 height 37
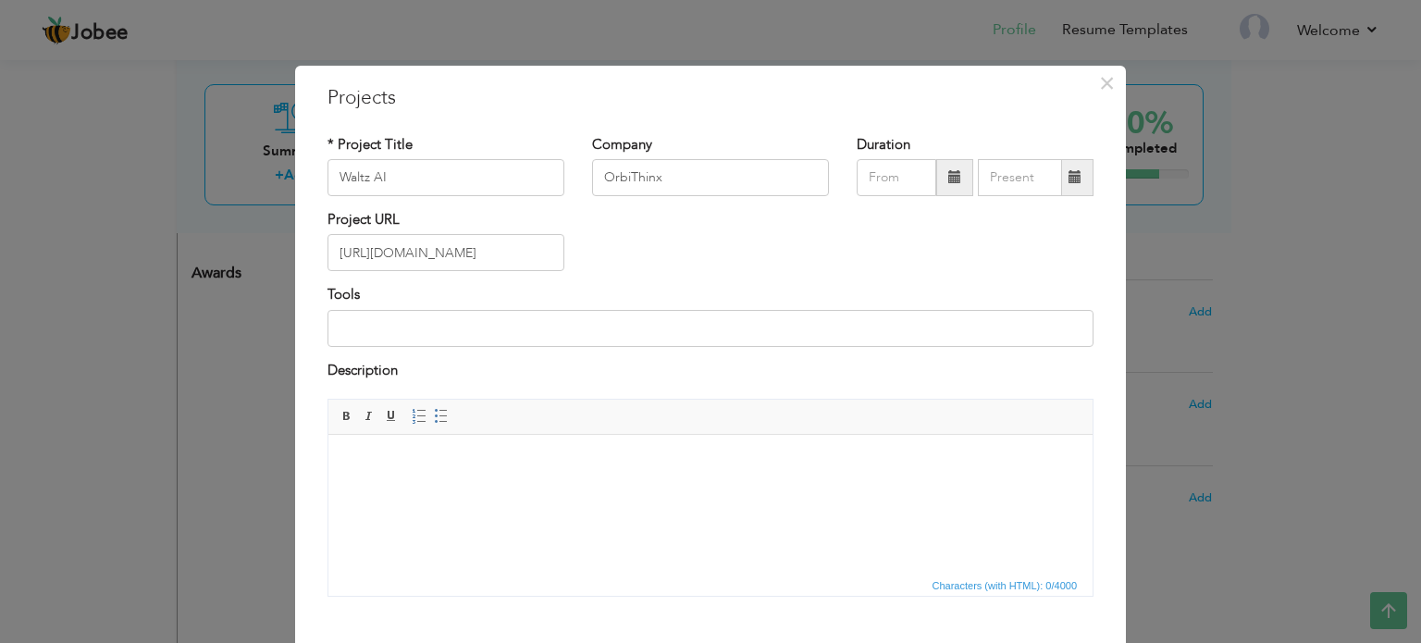
click at [453, 476] on html at bounding box center [710, 463] width 764 height 56
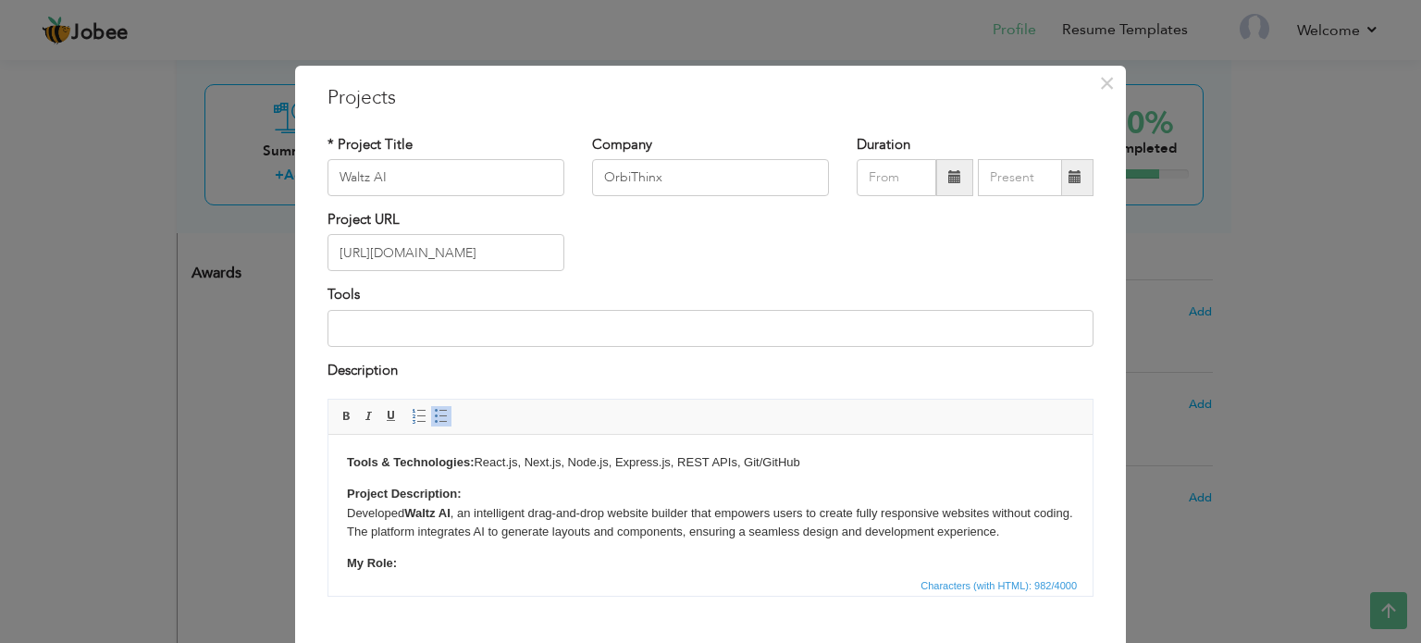
click at [348, 461] on strong "Tools & Technologies:" at bounding box center [410, 462] width 127 height 14
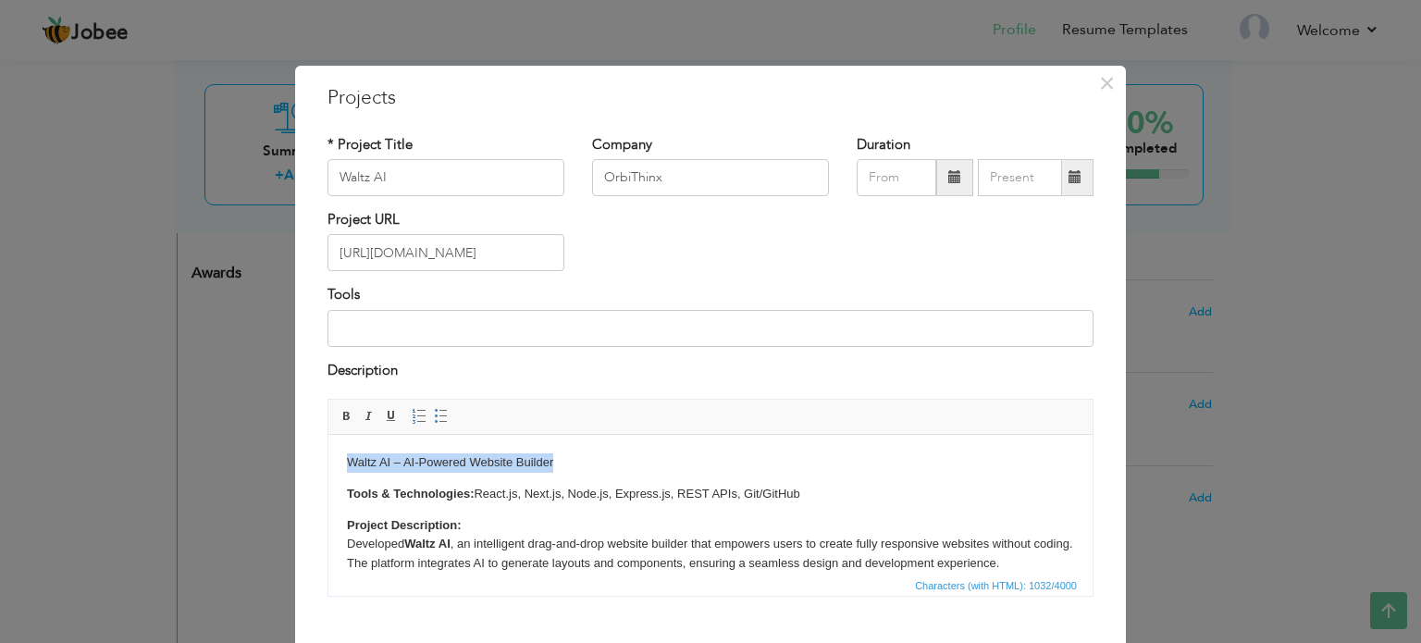
drag, startPoint x: 566, startPoint y: 461, endPoint x: 259, endPoint y: 413, distance: 310.6
click at [328, 435] on html "Waltz AI – AI-Powered Website Builder Tools & Technologies: React.js, Next.js, …" at bounding box center [710, 601] width 764 height 333
click at [343, 414] on span at bounding box center [346, 416] width 15 height 15
drag, startPoint x: 740, startPoint y: 494, endPoint x: 568, endPoint y: 486, distance: 172.2
click at [568, 486] on p "Tools & Technologies: React.js, Next.js, Node.js, Express.js, REST APIs, Git/Gi…" at bounding box center [710, 494] width 727 height 19
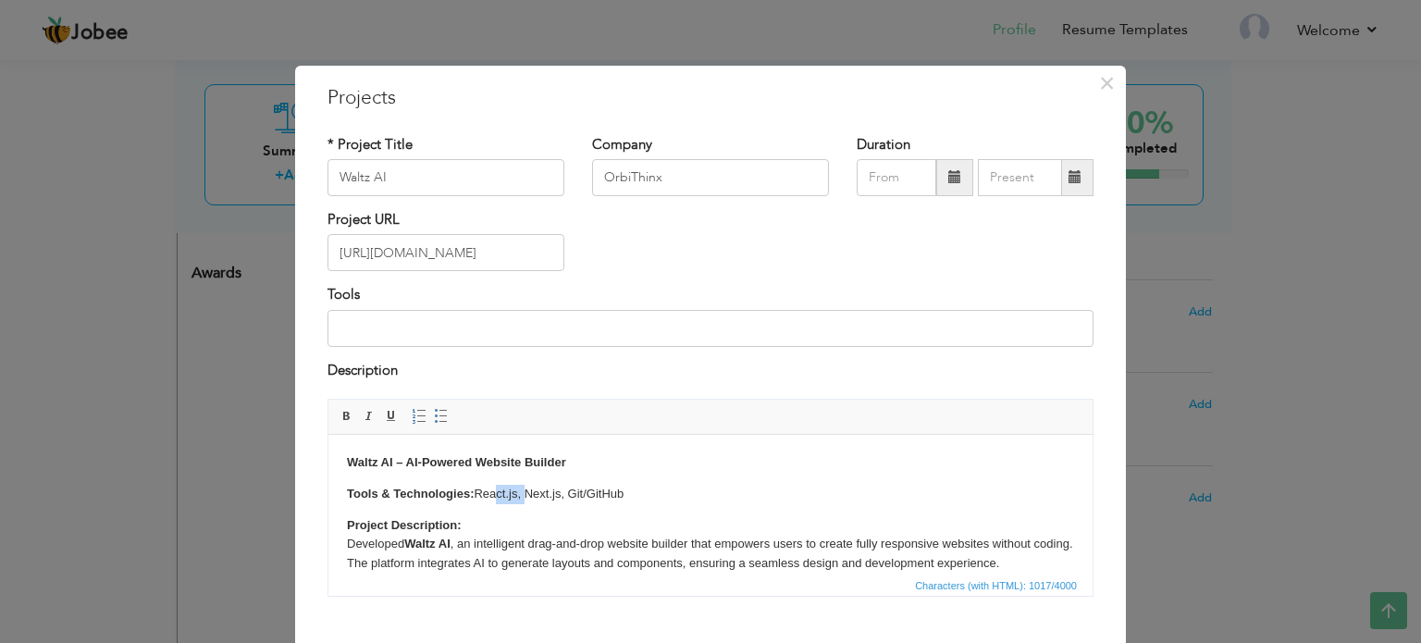
drag, startPoint x: 524, startPoint y: 496, endPoint x: 490, endPoint y: 495, distance: 34.2
click at [490, 495] on p "Tools & Technologies: React.js, Next.js , Git/GitHub" at bounding box center [710, 494] width 727 height 19
click at [565, 494] on p "Tools & Technologies: React.js, Next.js , Git/GitHub" at bounding box center [710, 494] width 727 height 19
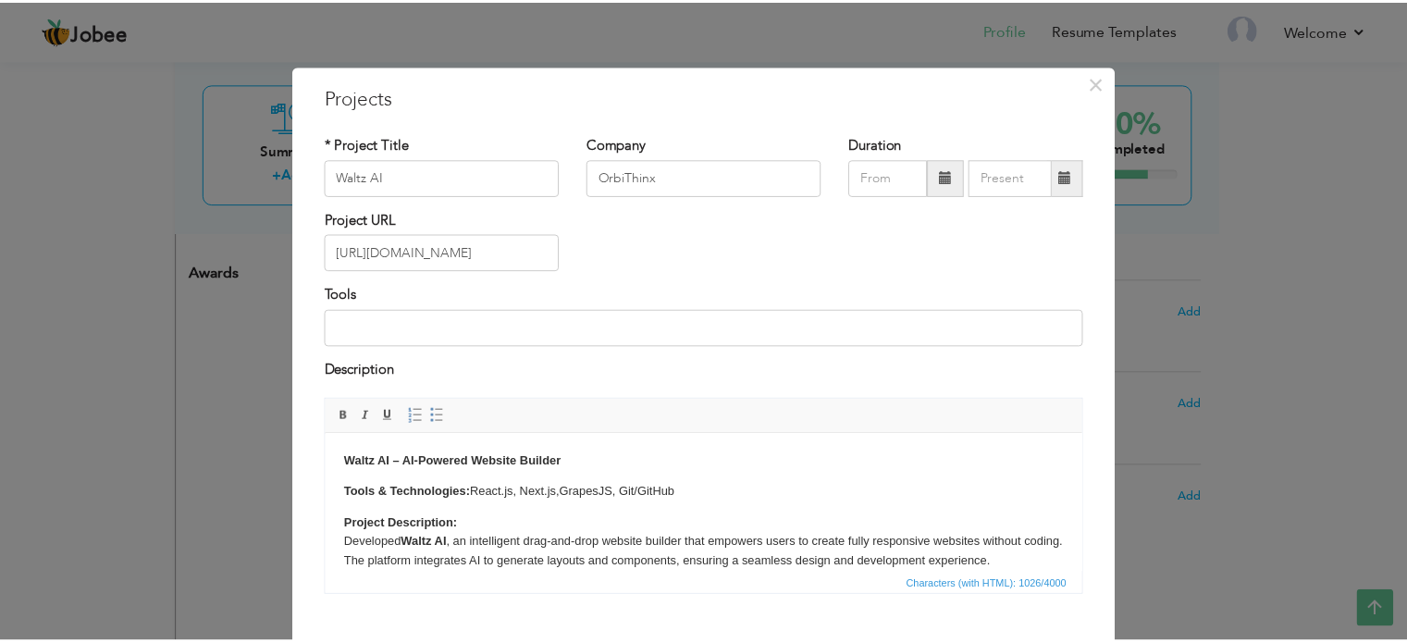
scroll to position [103, 0]
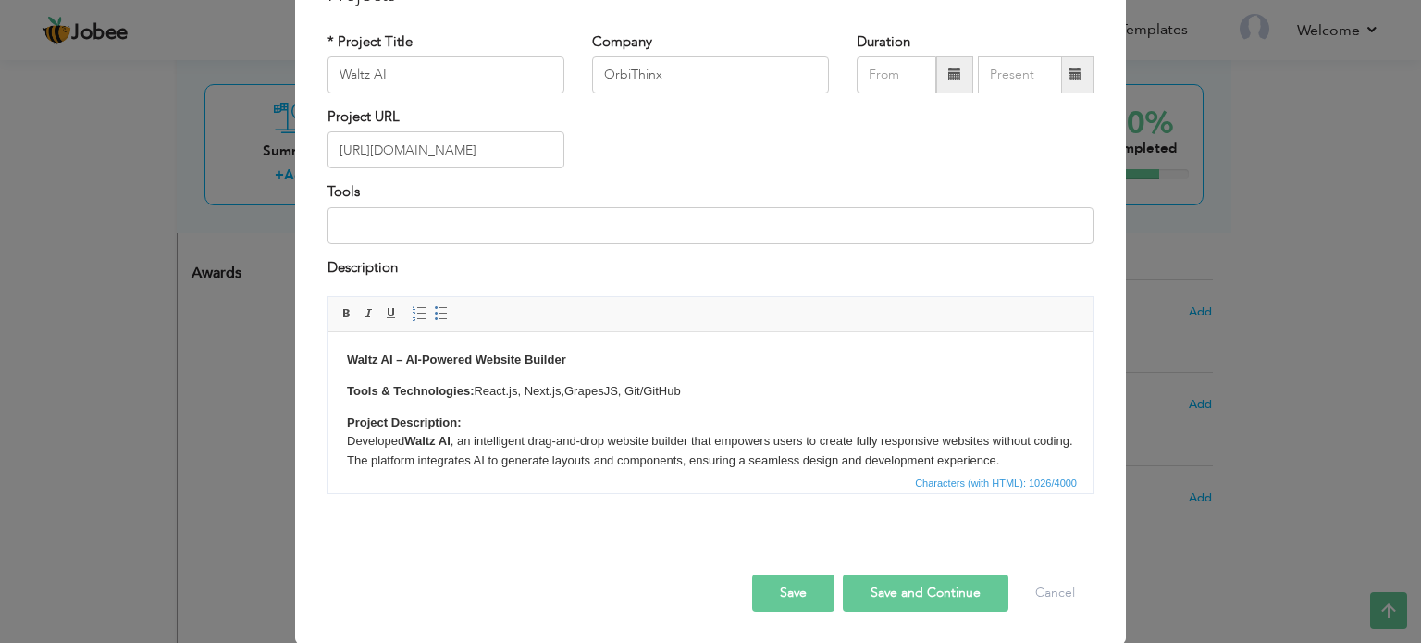
click at [780, 583] on button "Save" at bounding box center [793, 592] width 82 height 37
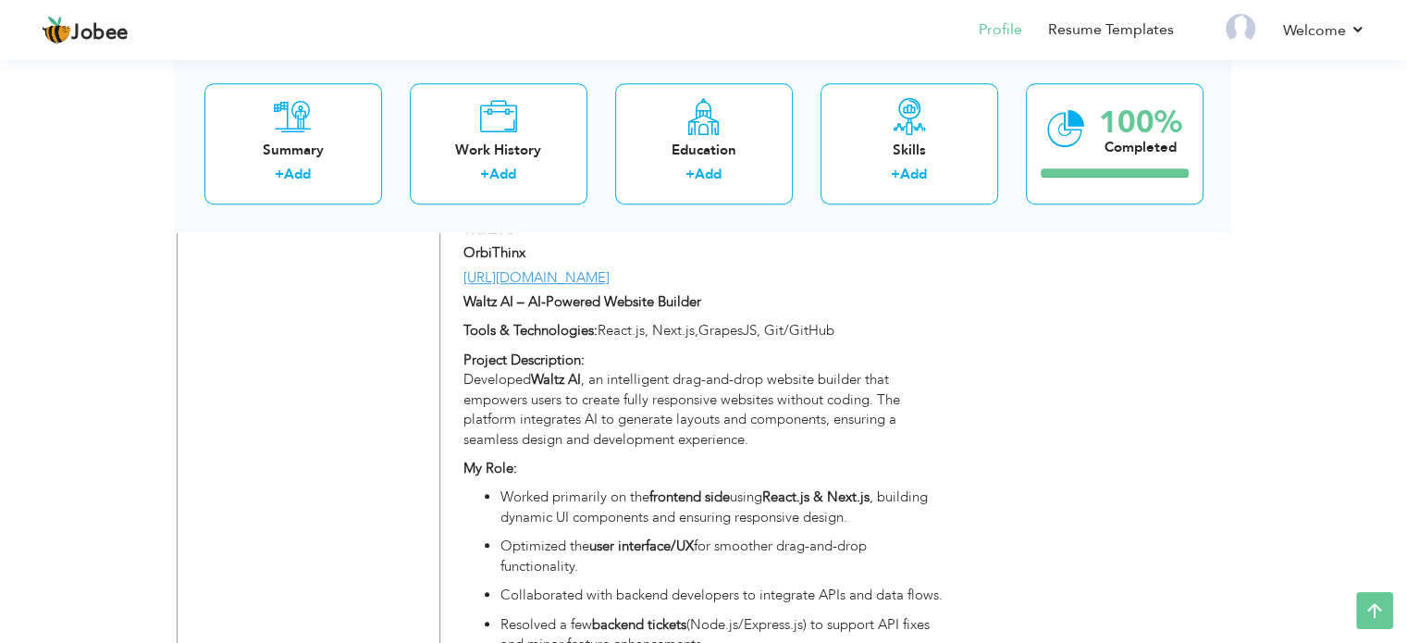
scroll to position [1306, 0]
